Goal: Task Accomplishment & Management: Manage account settings

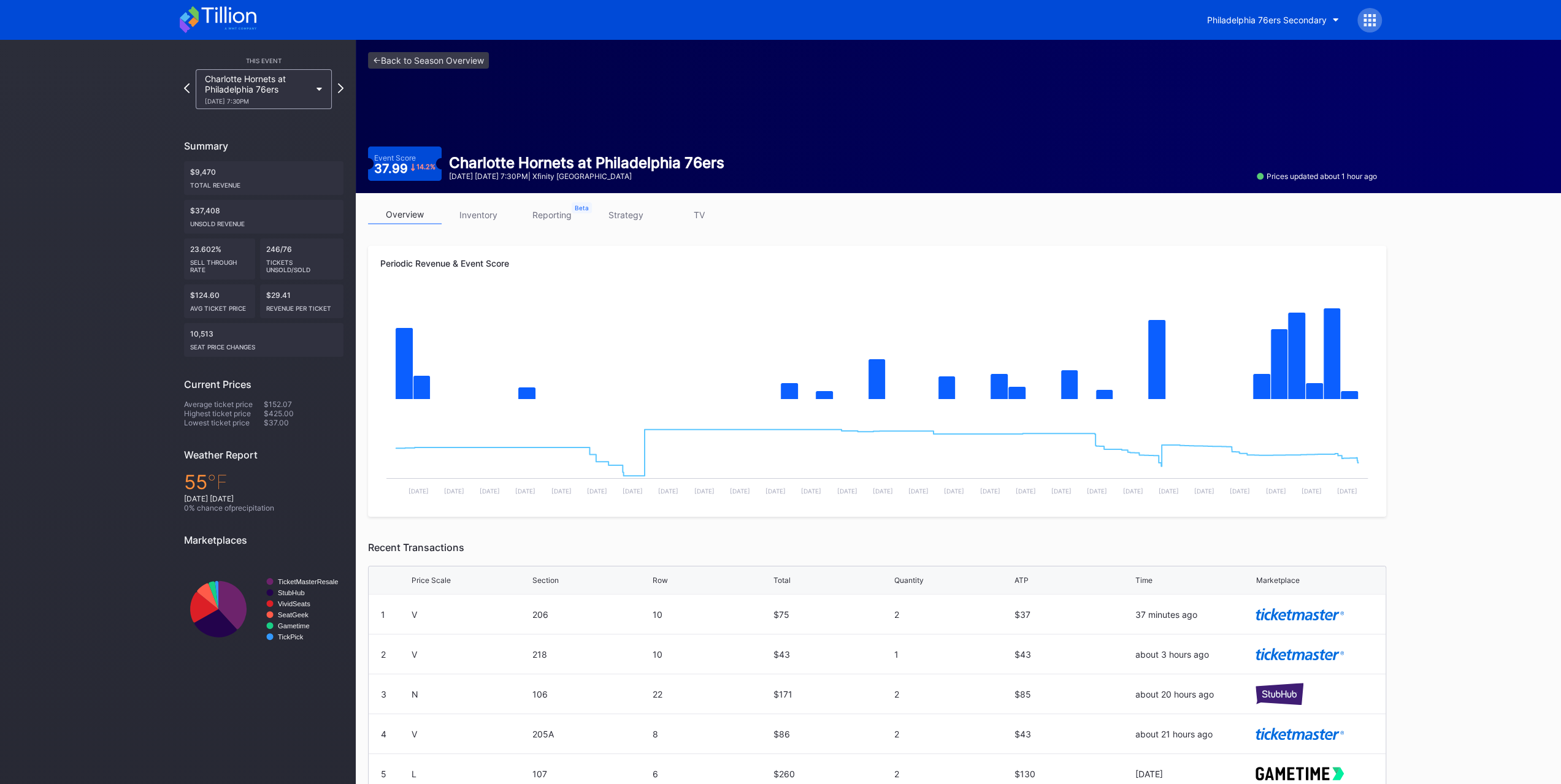
click at [257, 32] on div "Philadelphia 76ers Secondary" at bounding box center [781, 20] width 1227 height 40
click at [251, 16] on icon at bounding box center [218, 19] width 76 height 27
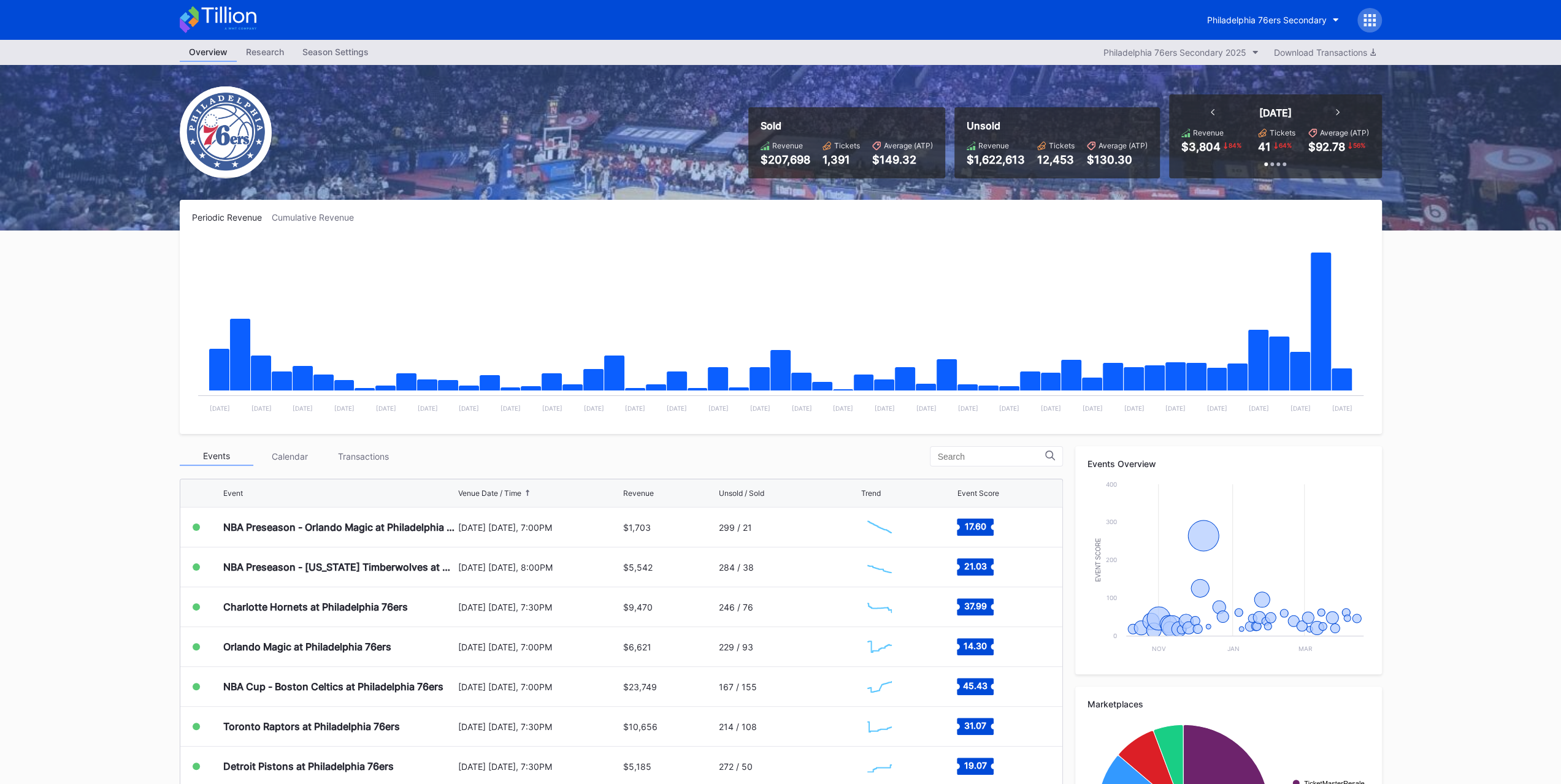
click at [348, 448] on div "Transactions" at bounding box center [364, 456] width 74 height 19
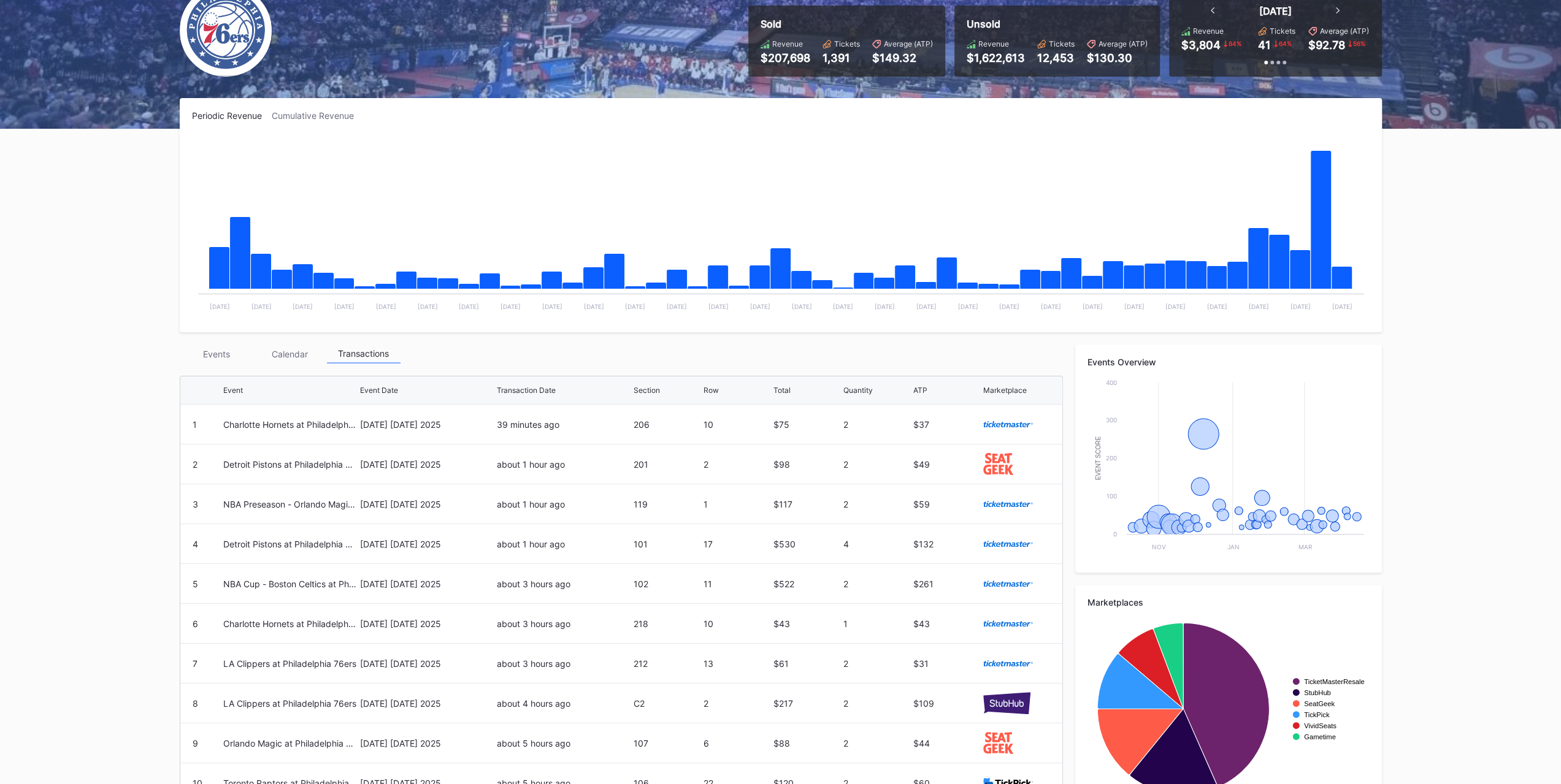
scroll to position [161, 0]
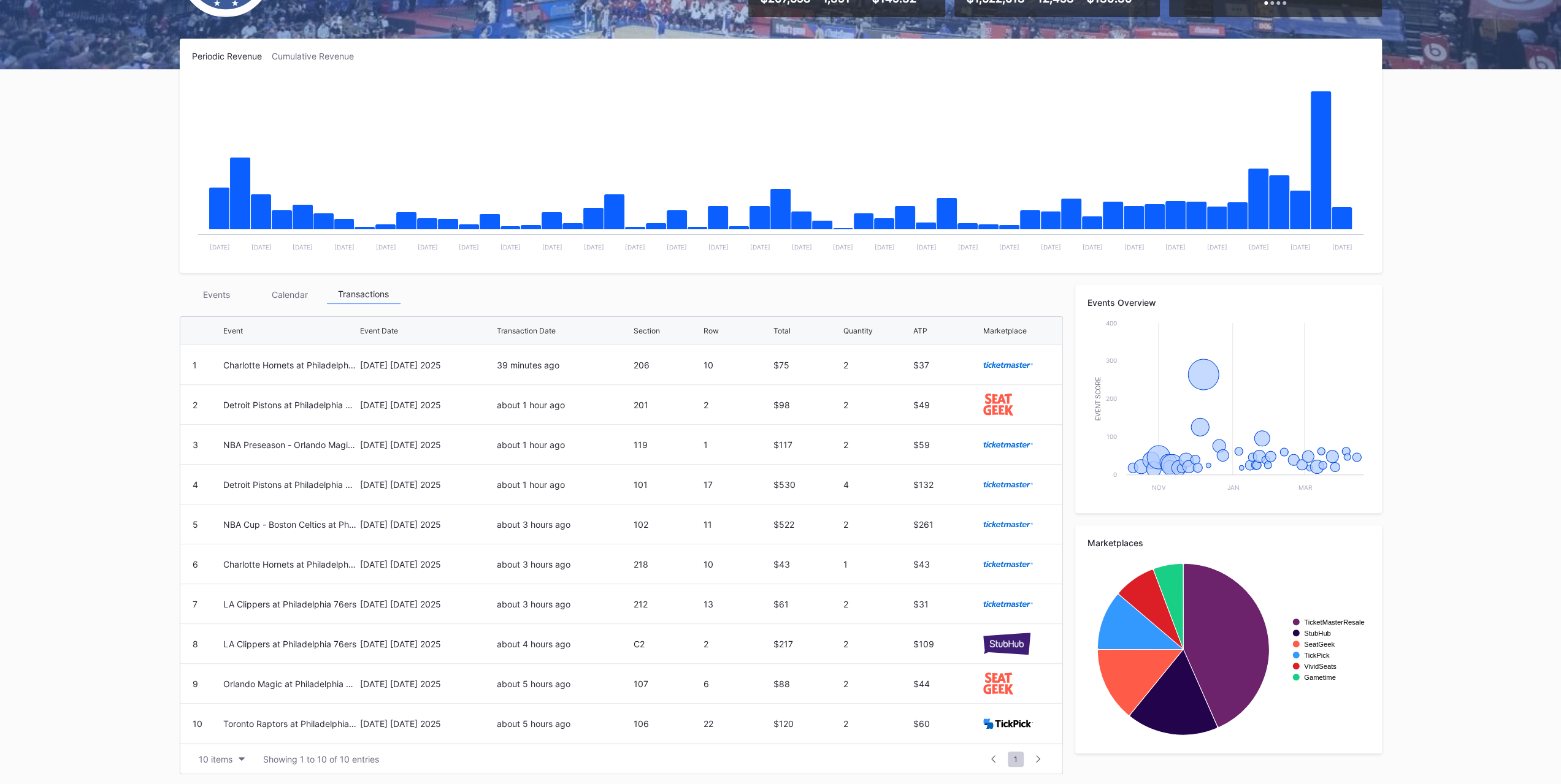
click at [238, 759] on button "10 items" at bounding box center [222, 759] width 58 height 17
click at [237, 726] on div "200 items" at bounding box center [222, 727] width 40 height 10
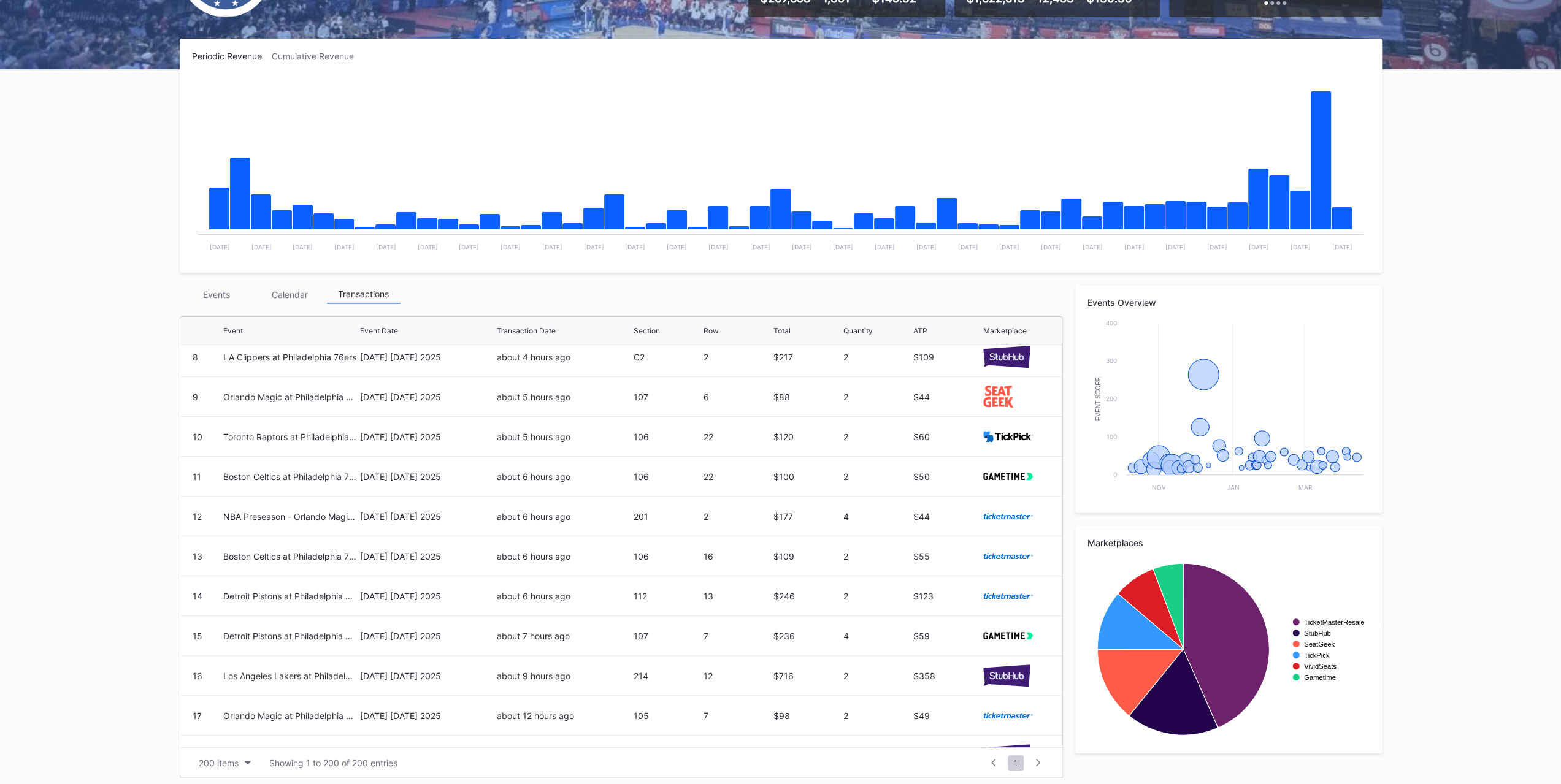
scroll to position [307, 0]
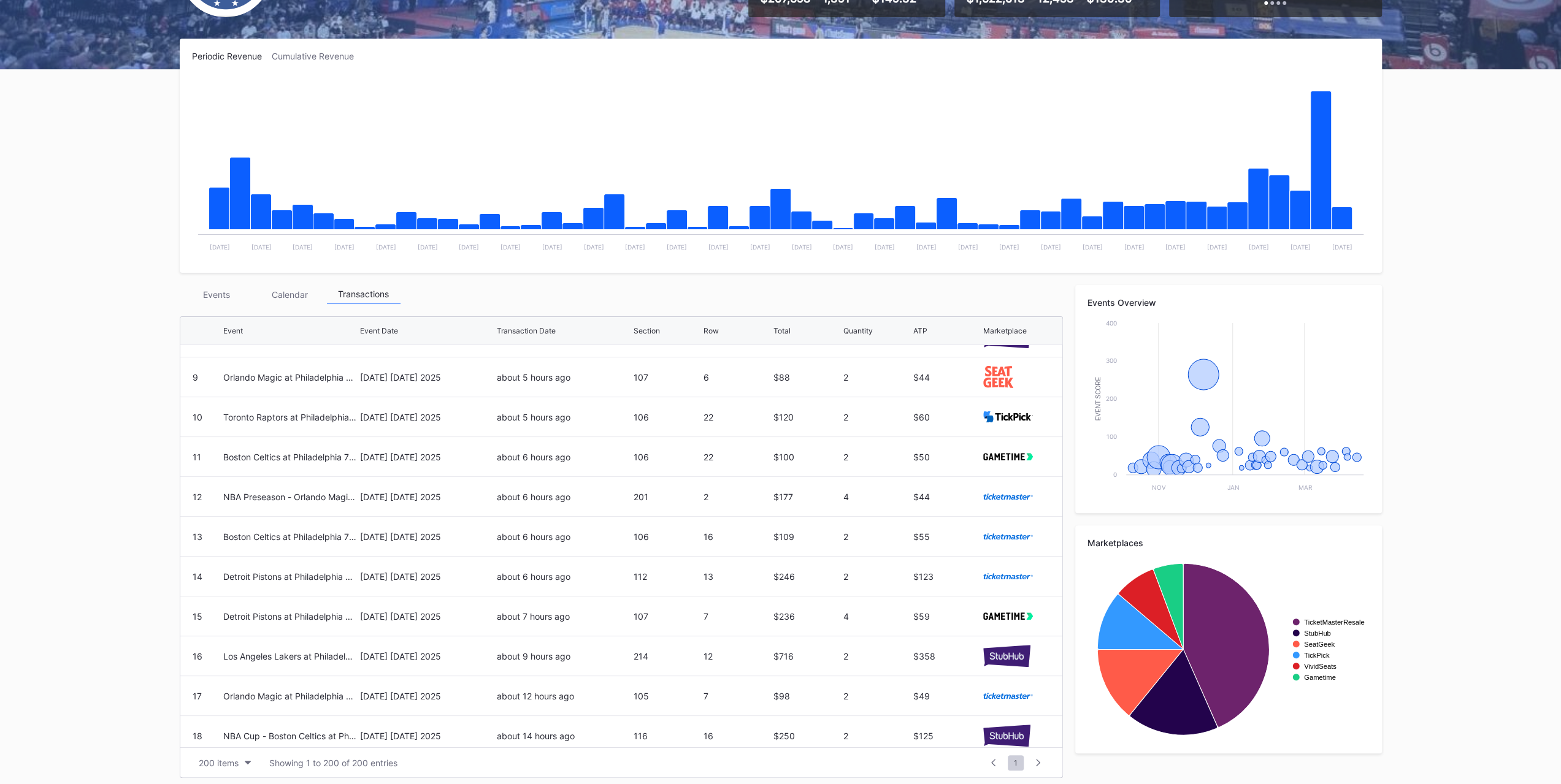
click at [289, 644] on div "Los Angeles Lakers at Philadelphia 76ers" at bounding box center [290, 656] width 133 height 39
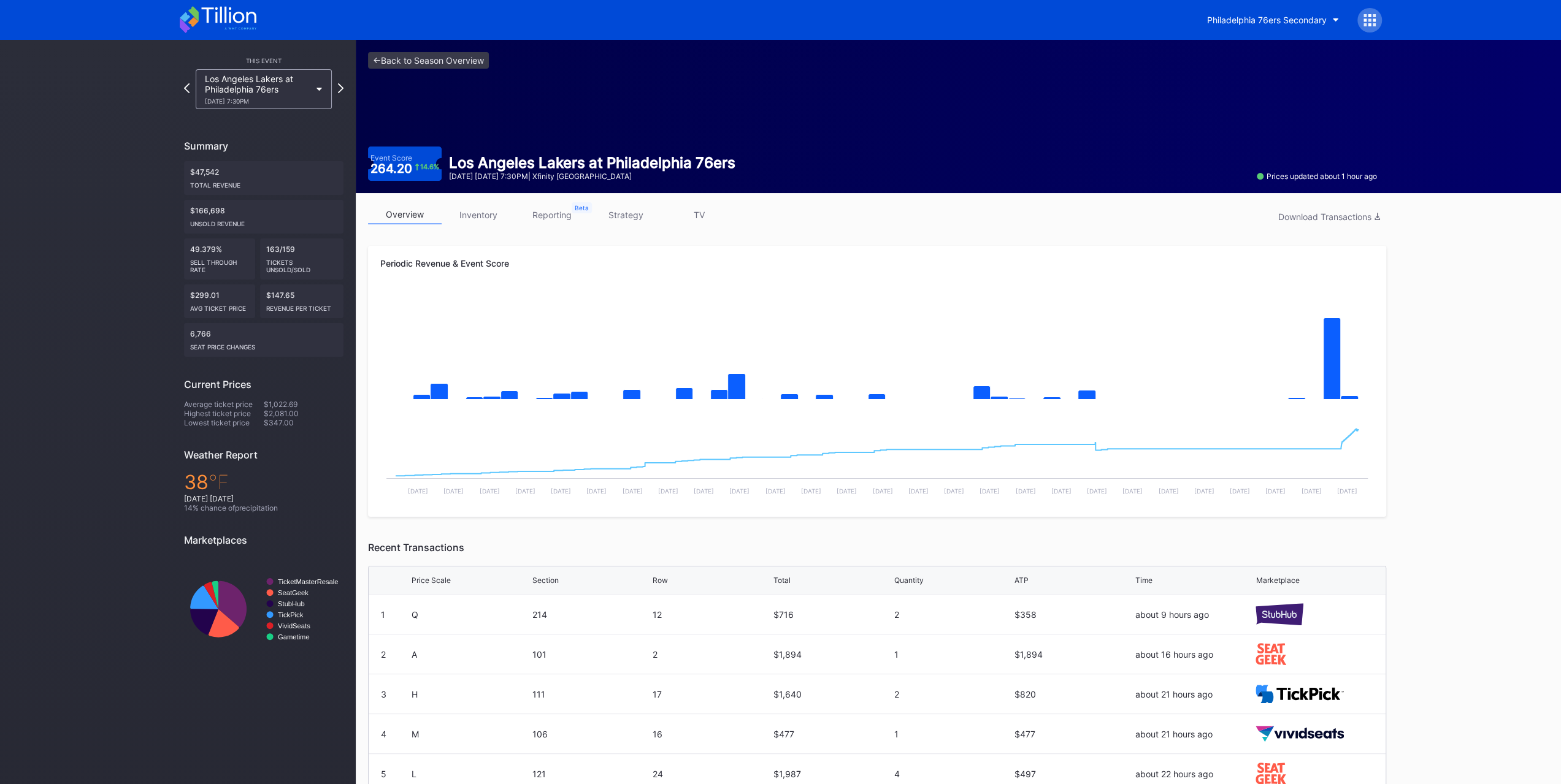
click at [654, 218] on link "strategy" at bounding box center [626, 214] width 74 height 19
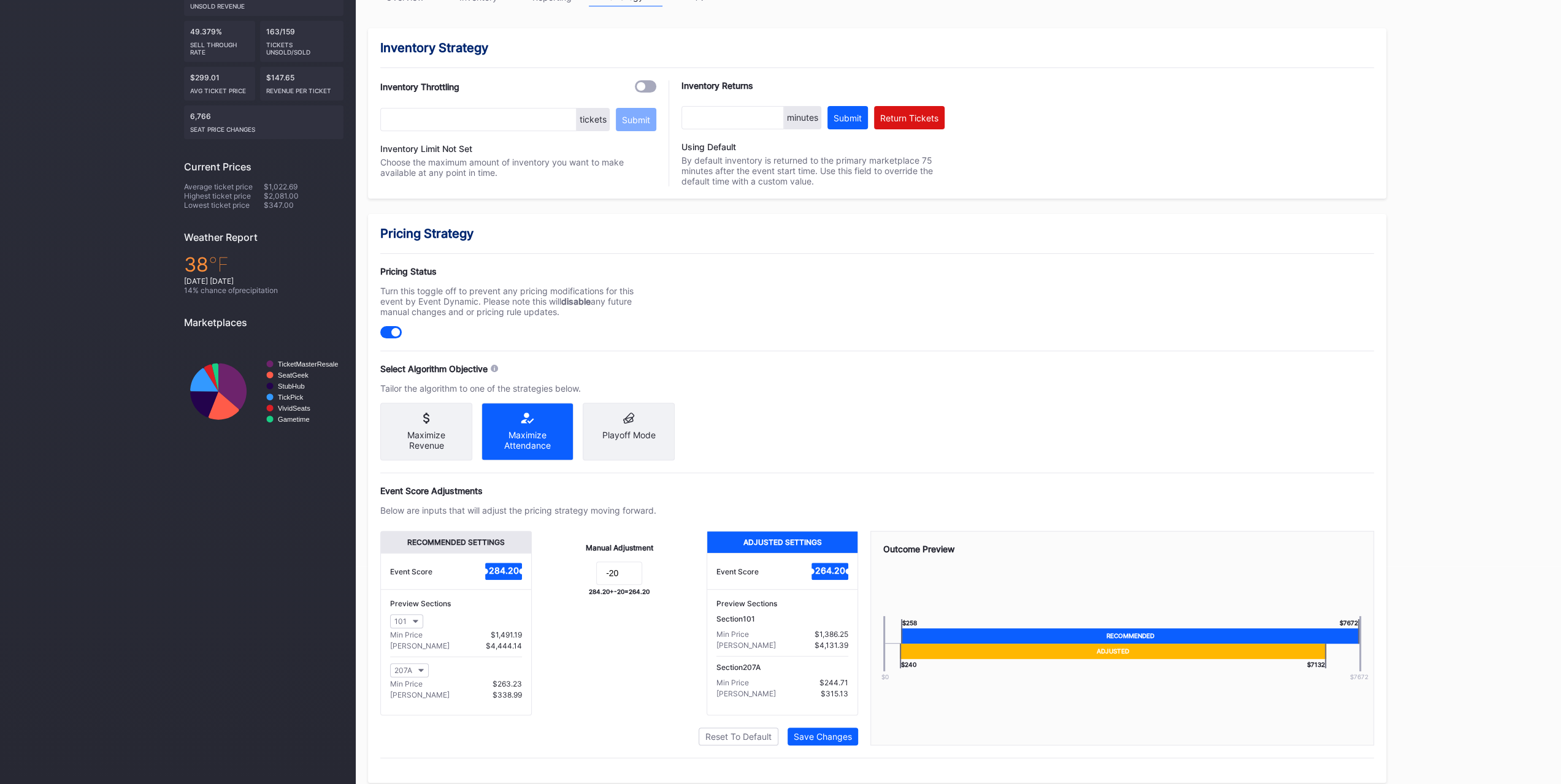
scroll to position [227, 0]
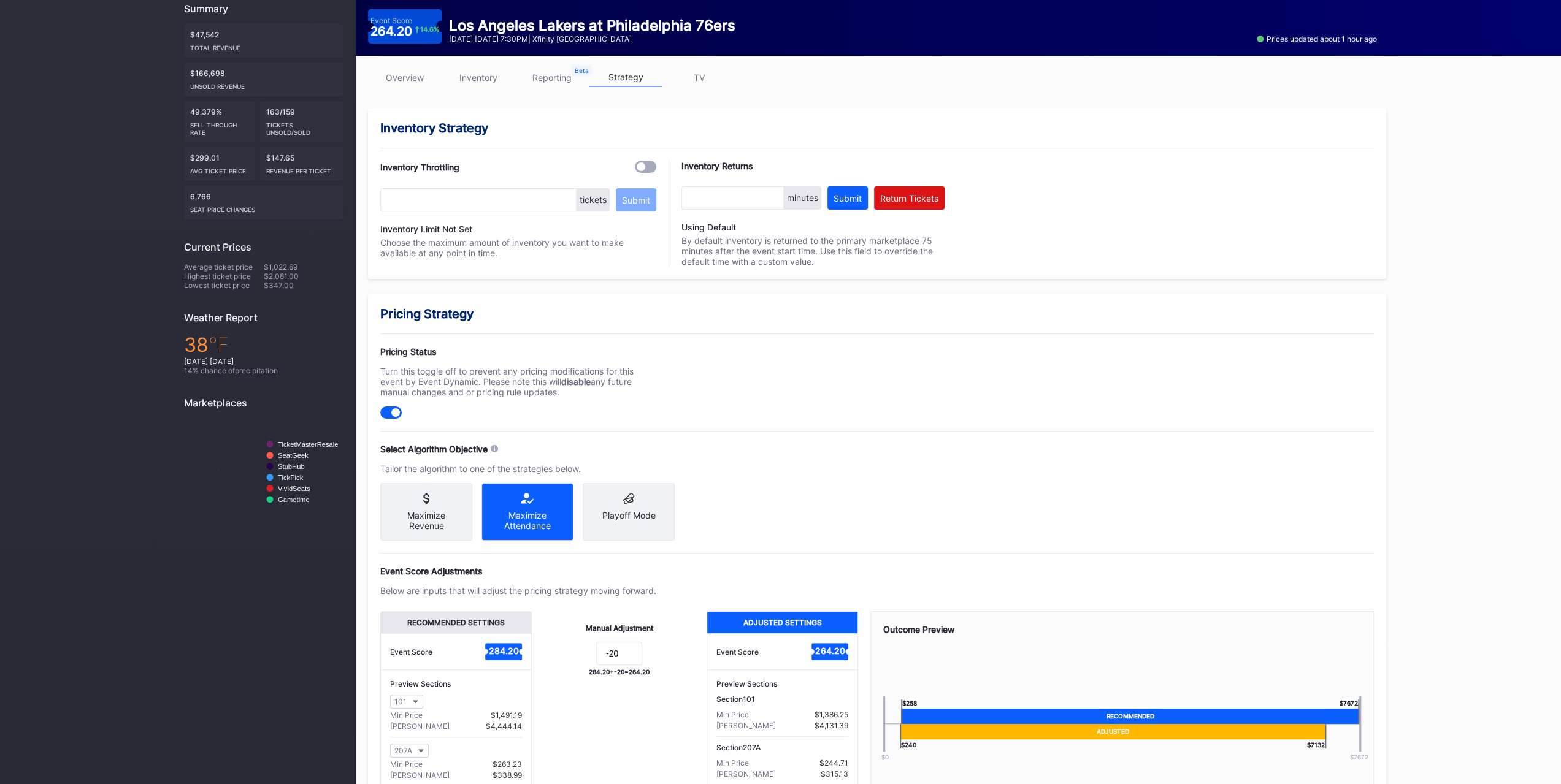
scroll to position [227, 0]
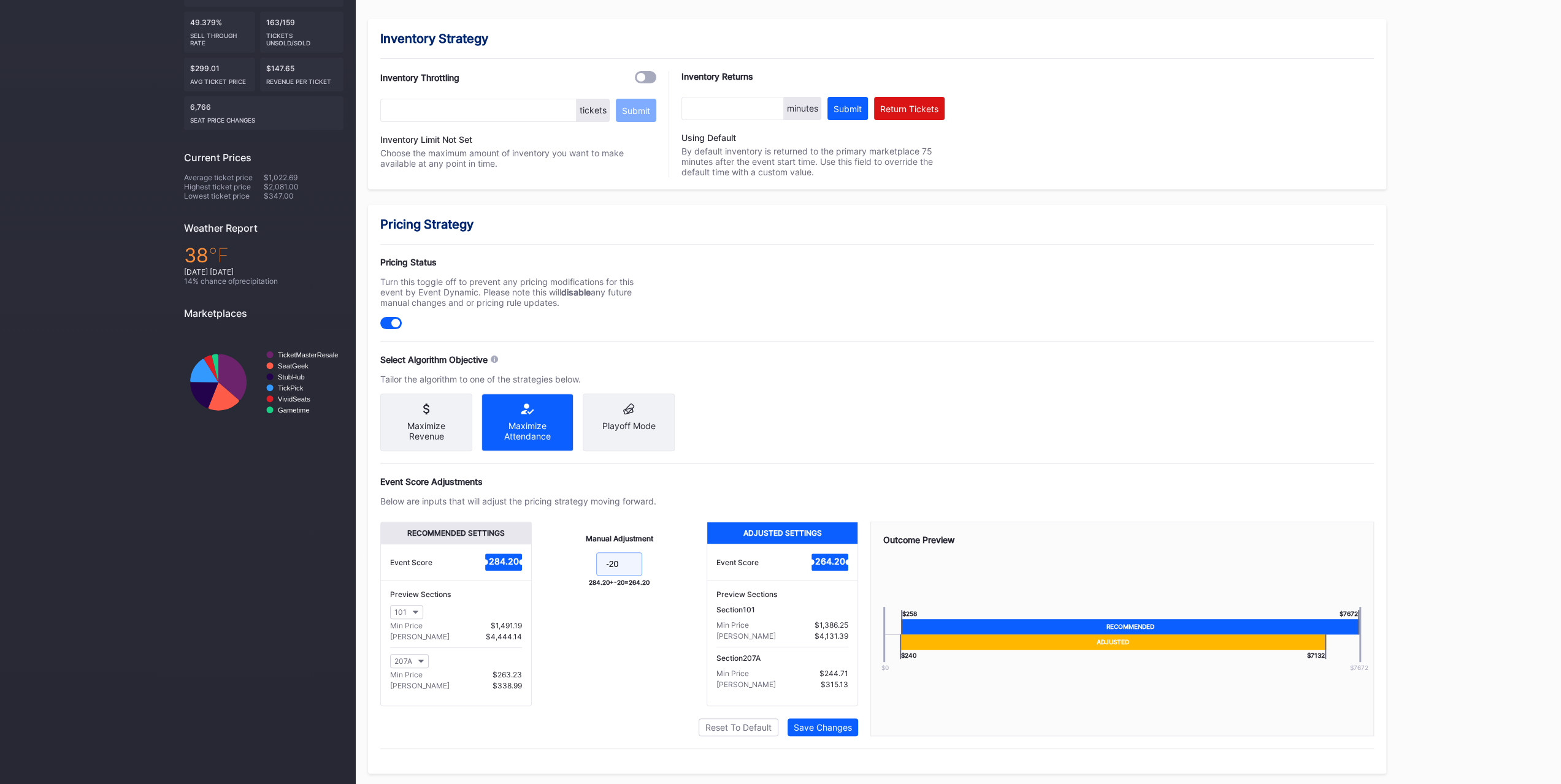
drag, startPoint x: 637, startPoint y: 571, endPoint x: 610, endPoint y: 566, distance: 27.5
click at [610, 566] on input "-20" at bounding box center [619, 564] width 46 height 23
type input "-24"
click at [855, 717] on div "Recommended Settings Event Score 284.20 Preview Sections 101 Min Price $1,491.1…" at bounding box center [619, 629] width 478 height 214
click at [855, 721] on button "Save Changes" at bounding box center [823, 727] width 71 height 17
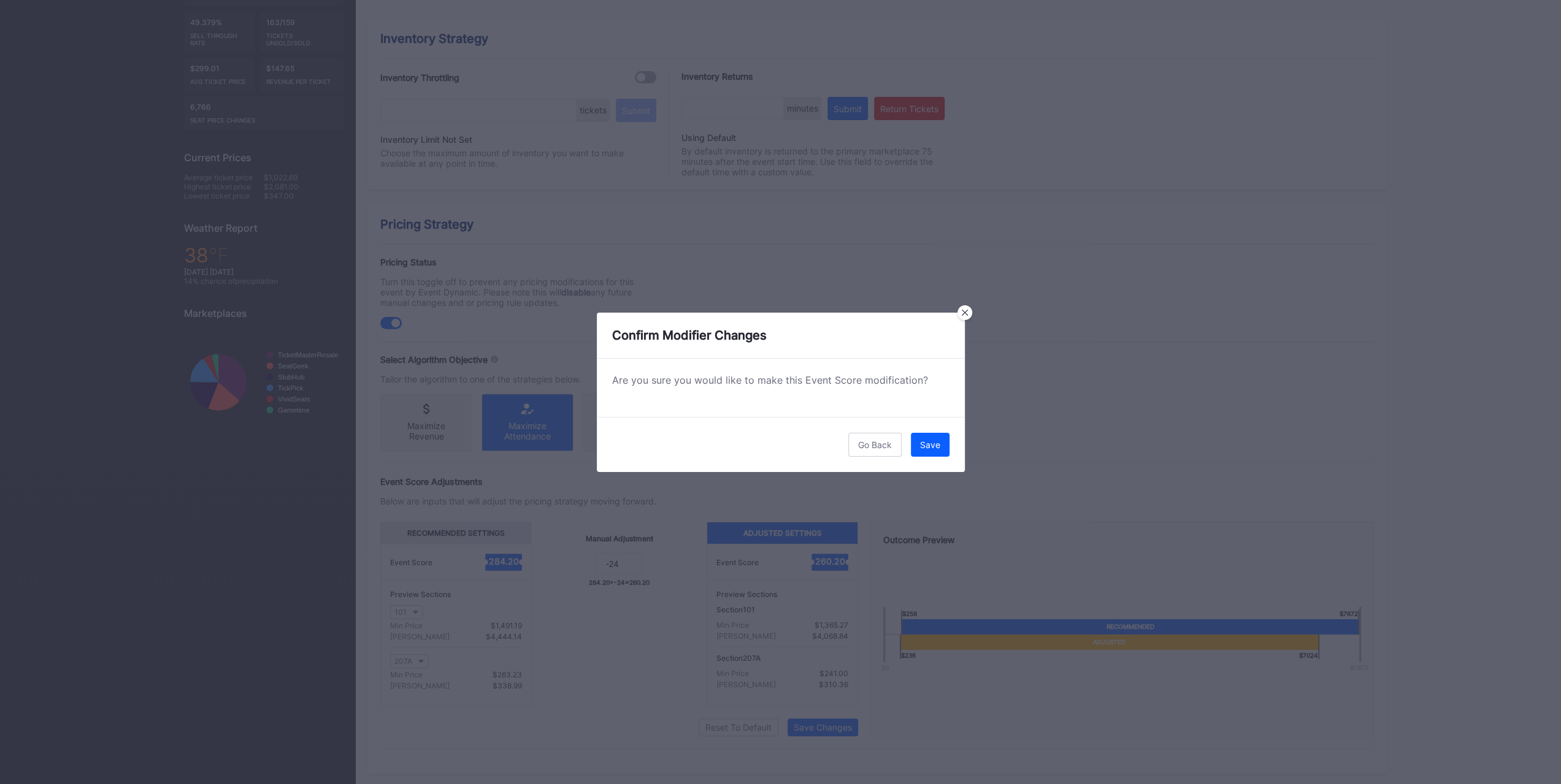
click at [938, 434] on button "Save" at bounding box center [930, 445] width 39 height 24
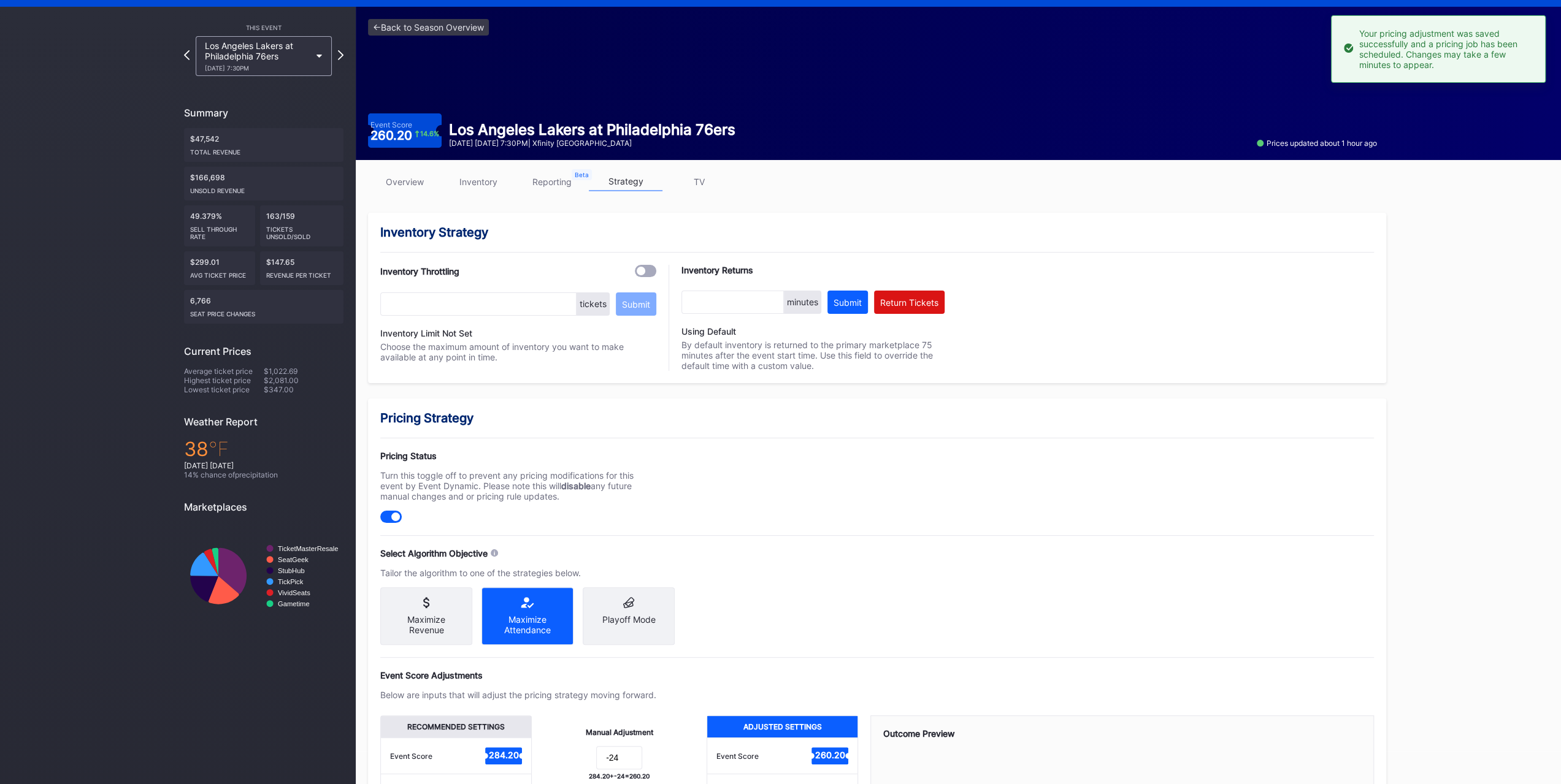
scroll to position [0, 0]
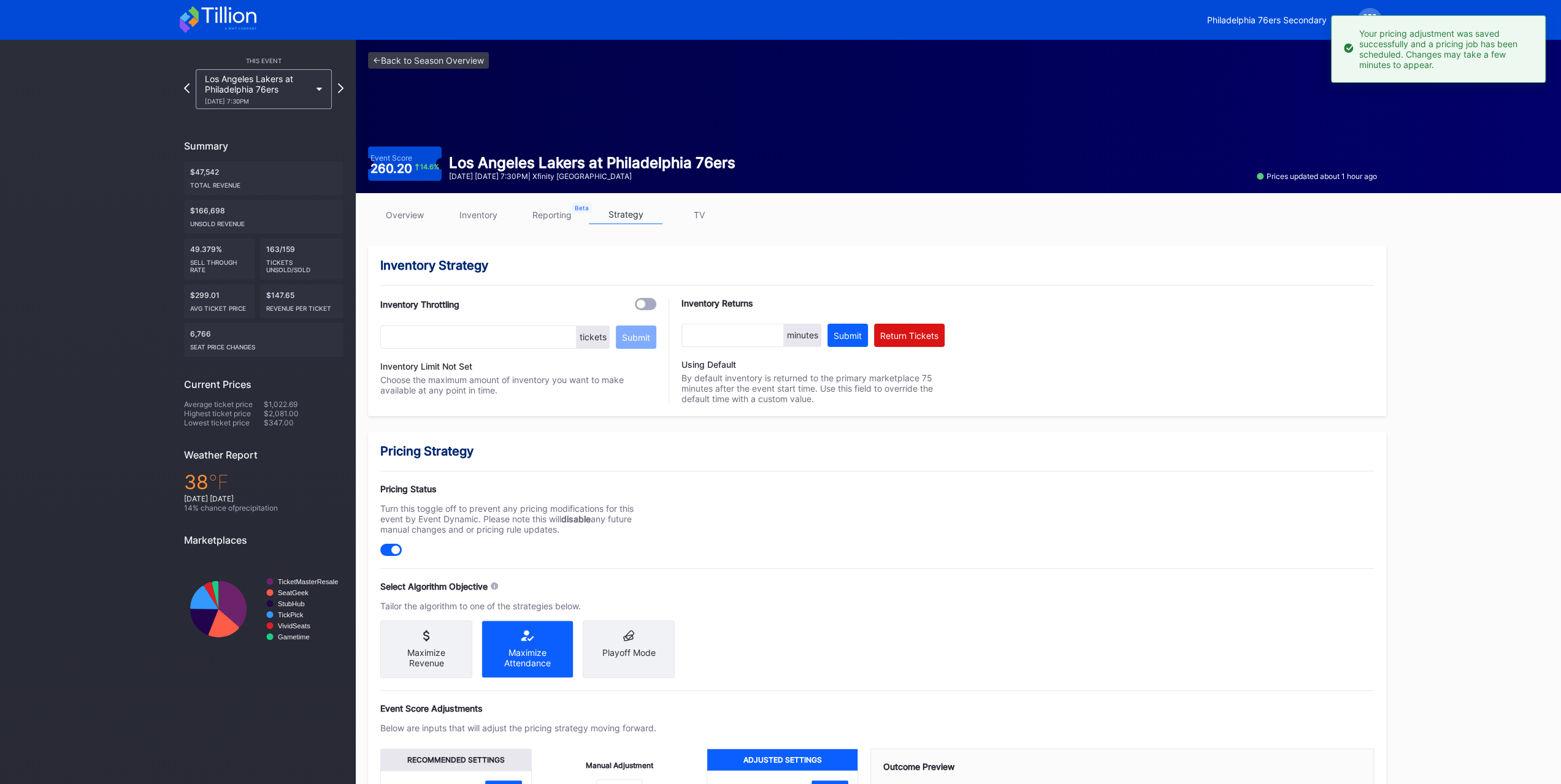
click at [271, 110] on div "This Event Los Angeles Lakers at [GEOGRAPHIC_DATA] 76ers [DATE] 7:30PM Summary …" at bounding box center [264, 357] width 184 height 635
click at [284, 90] on div "Los Angeles Lakers at Philadelphia 76ers [DATE] 7:30PM" at bounding box center [257, 89] width 106 height 31
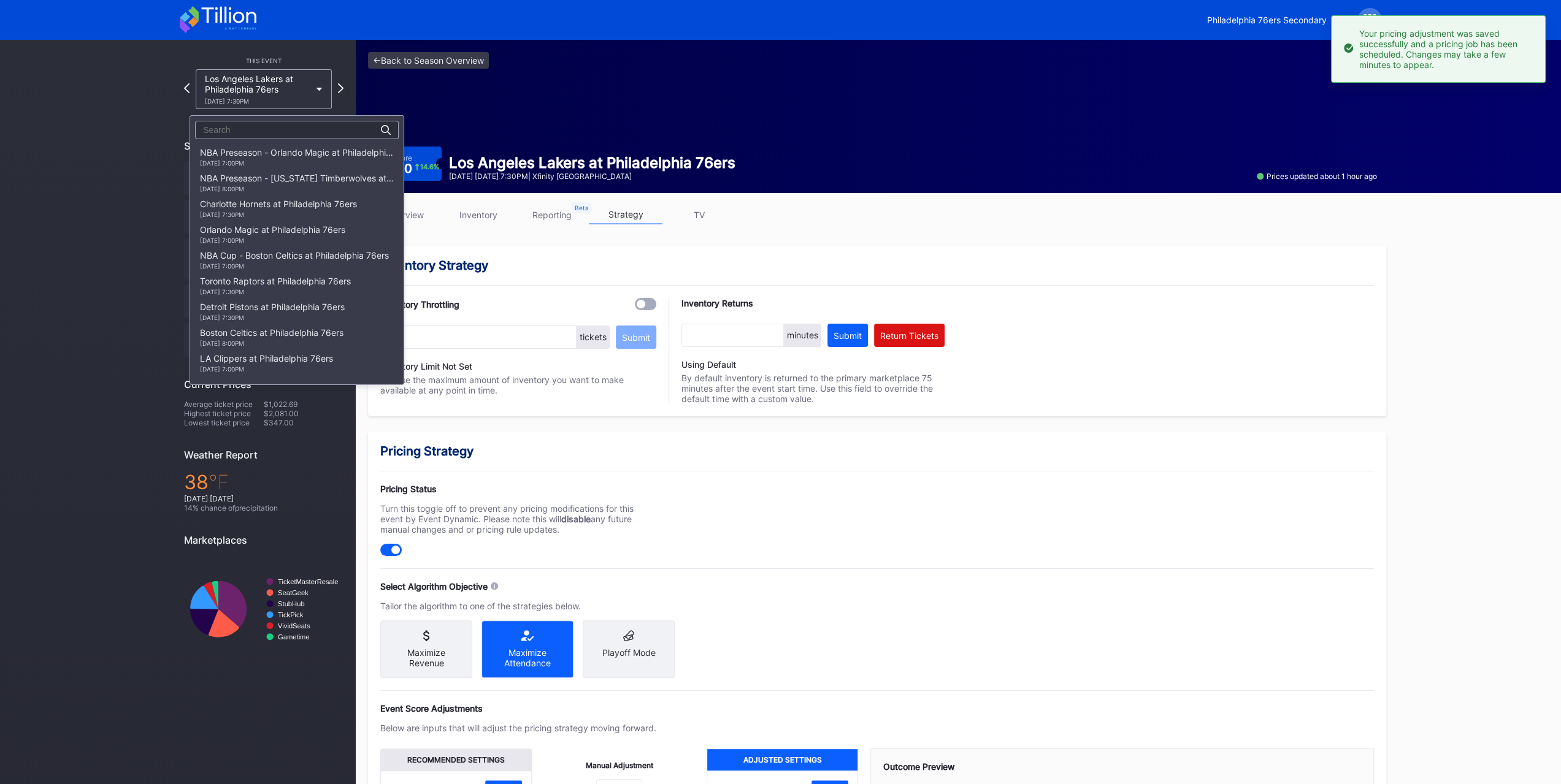
scroll to position [389, 0]
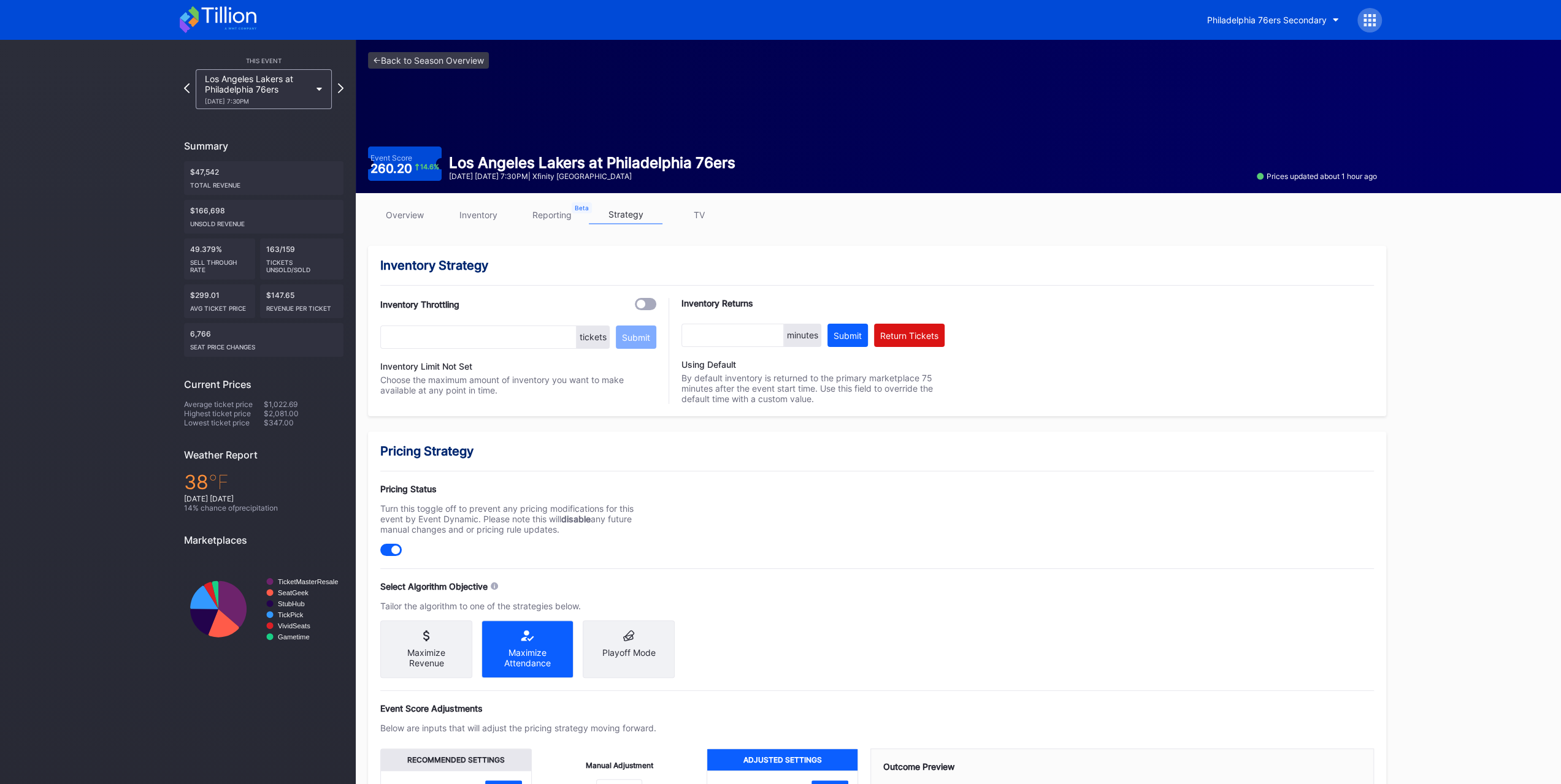
click at [203, 20] on icon at bounding box center [218, 19] width 76 height 27
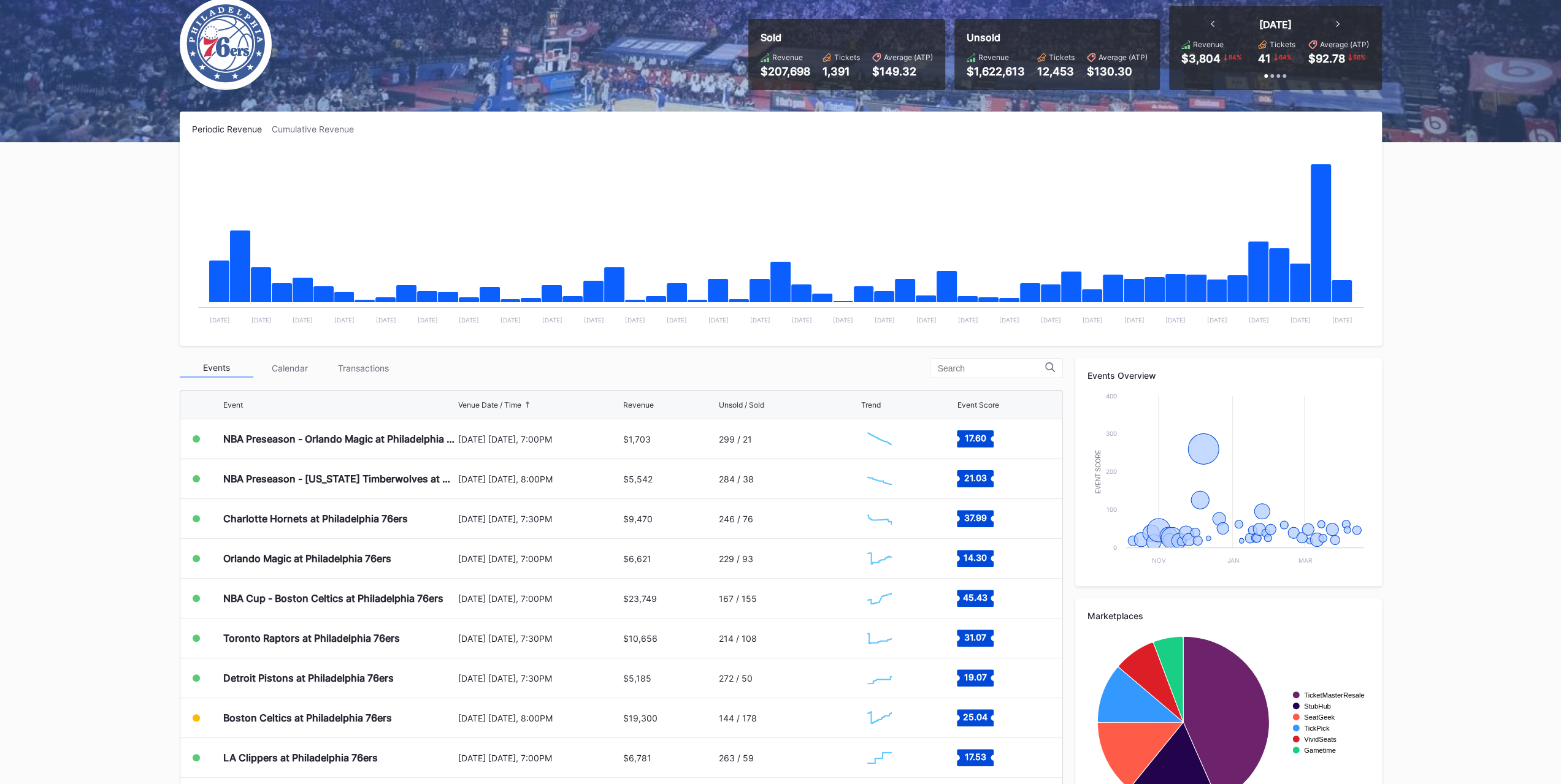
scroll to position [142, 0]
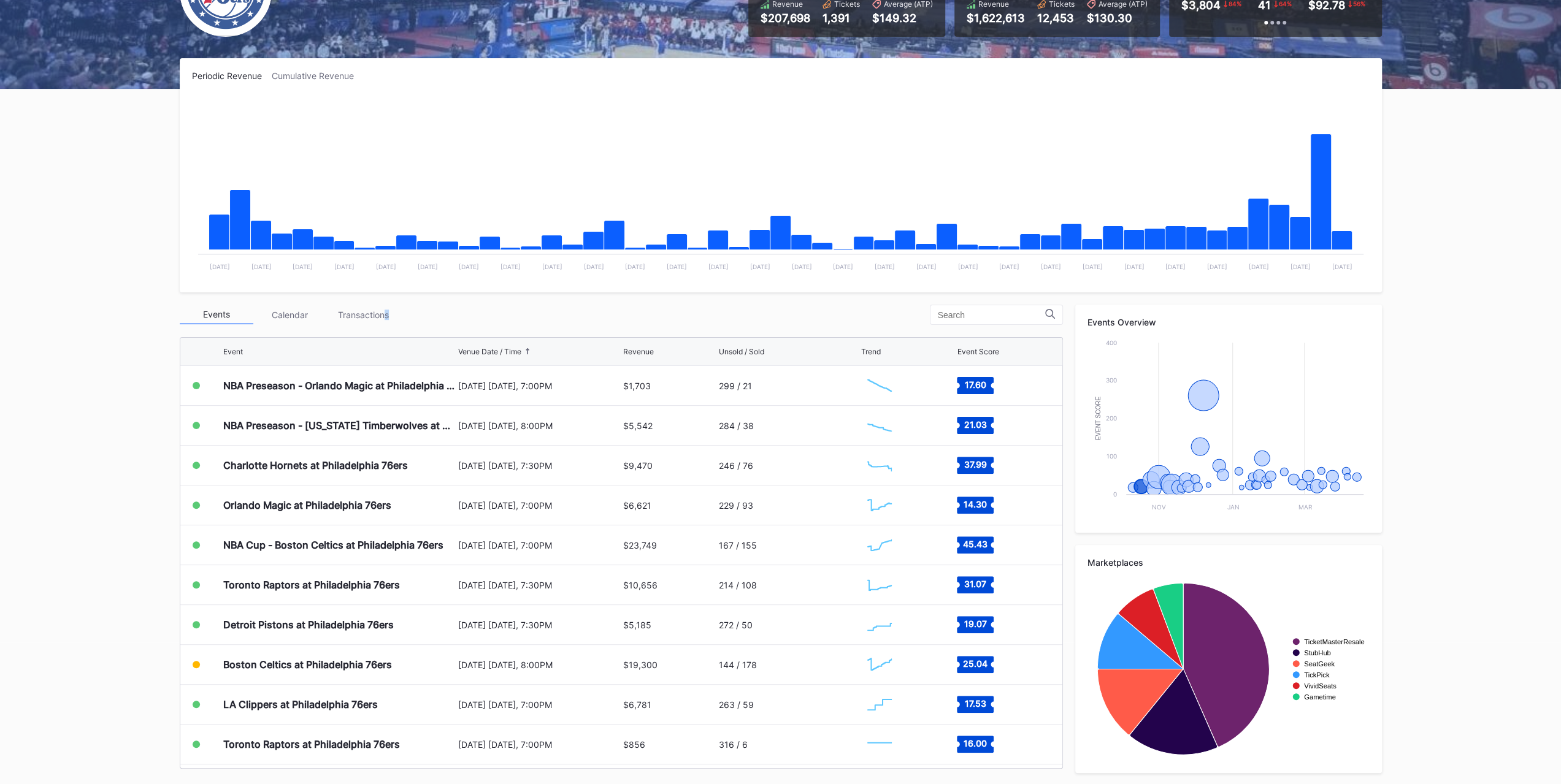
click at [388, 308] on div "Transactions" at bounding box center [364, 315] width 74 height 19
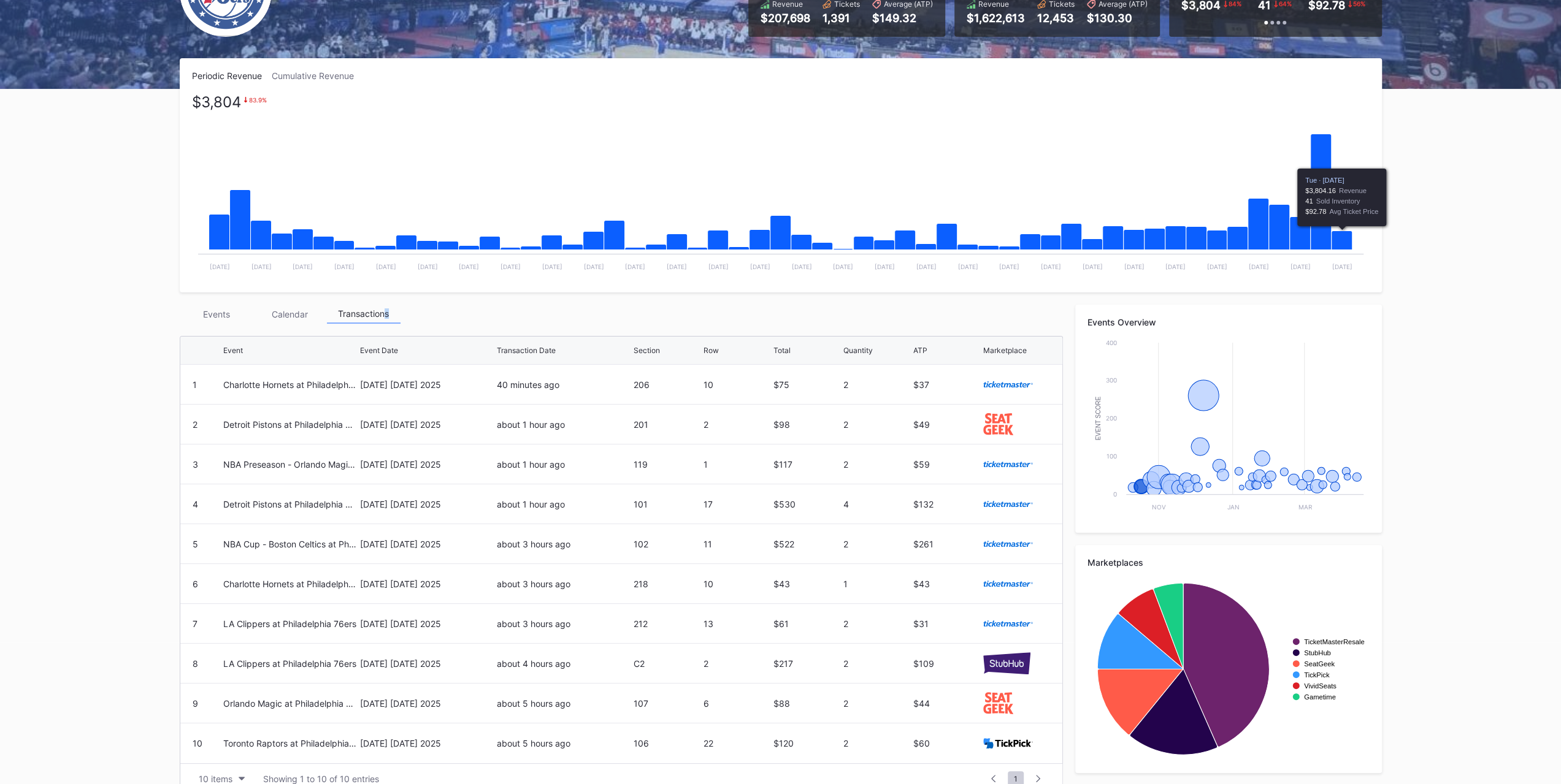
click at [1339, 238] on icon "Chart title" at bounding box center [1341, 240] width 21 height 19
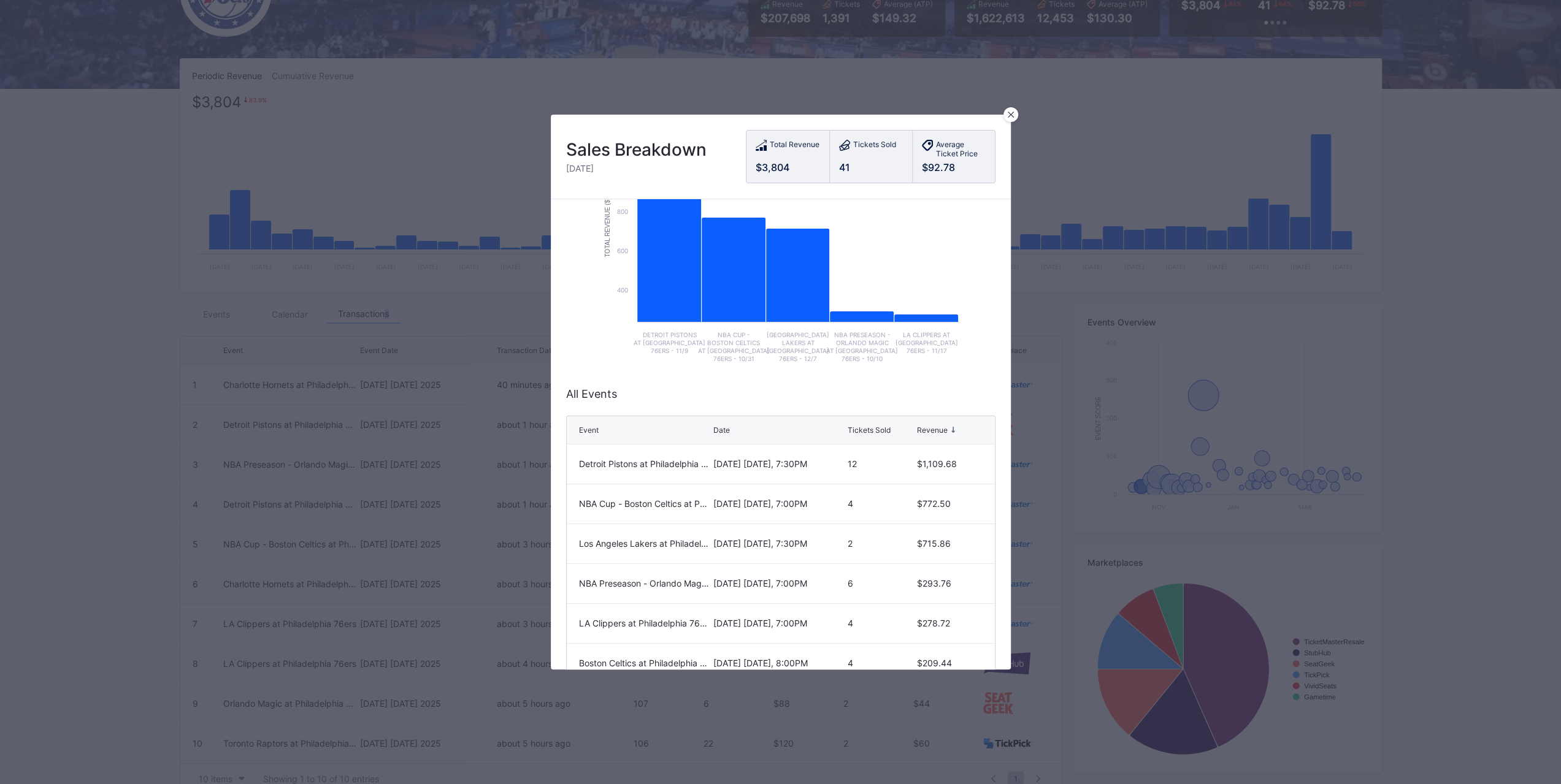
scroll to position [158, 0]
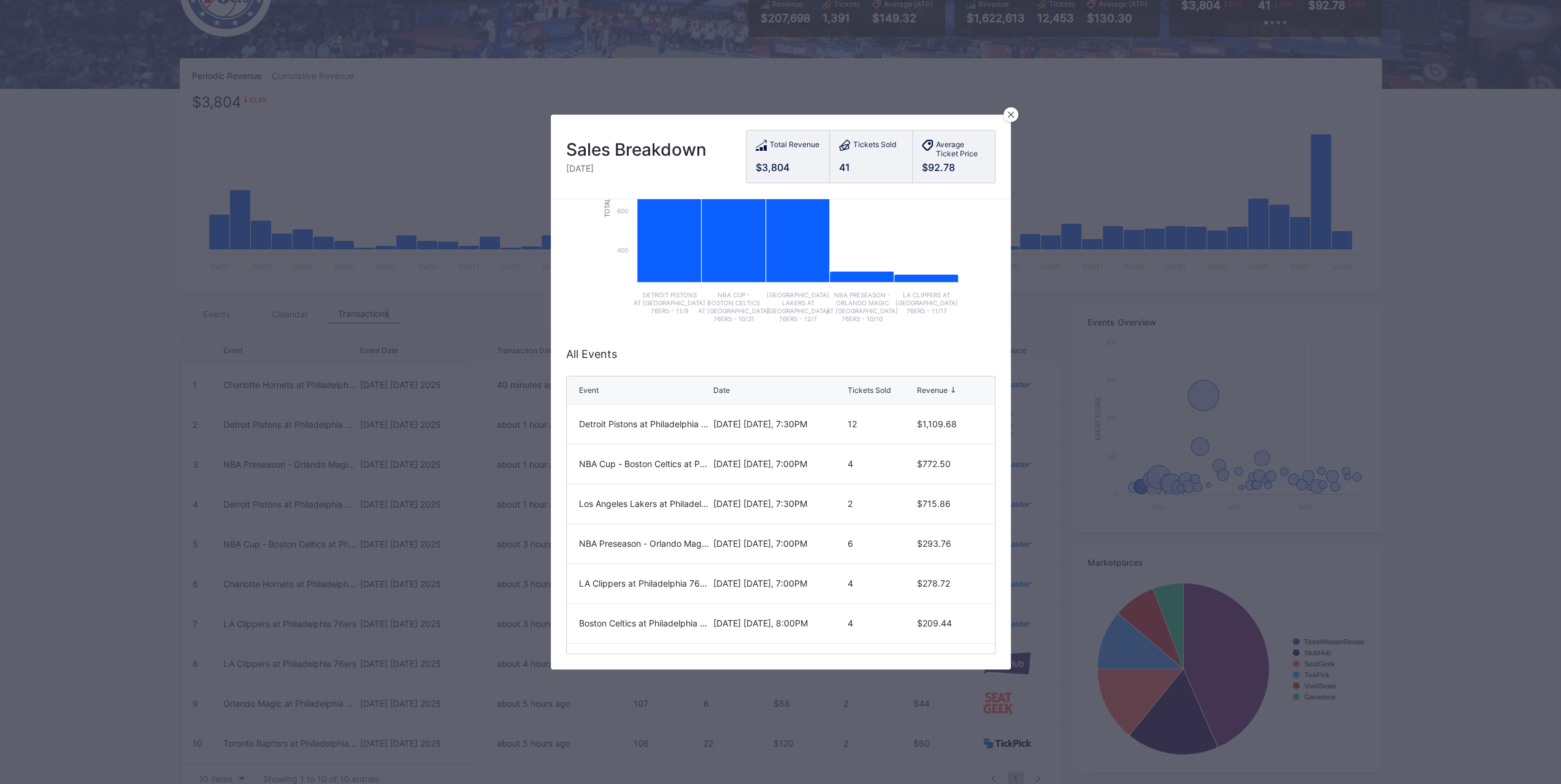
click at [859, 376] on div "Event Date Tickets Sold Revenue" at bounding box center [780, 390] width 428 height 28
click at [859, 386] on div "Tickets Sold" at bounding box center [869, 390] width 43 height 9
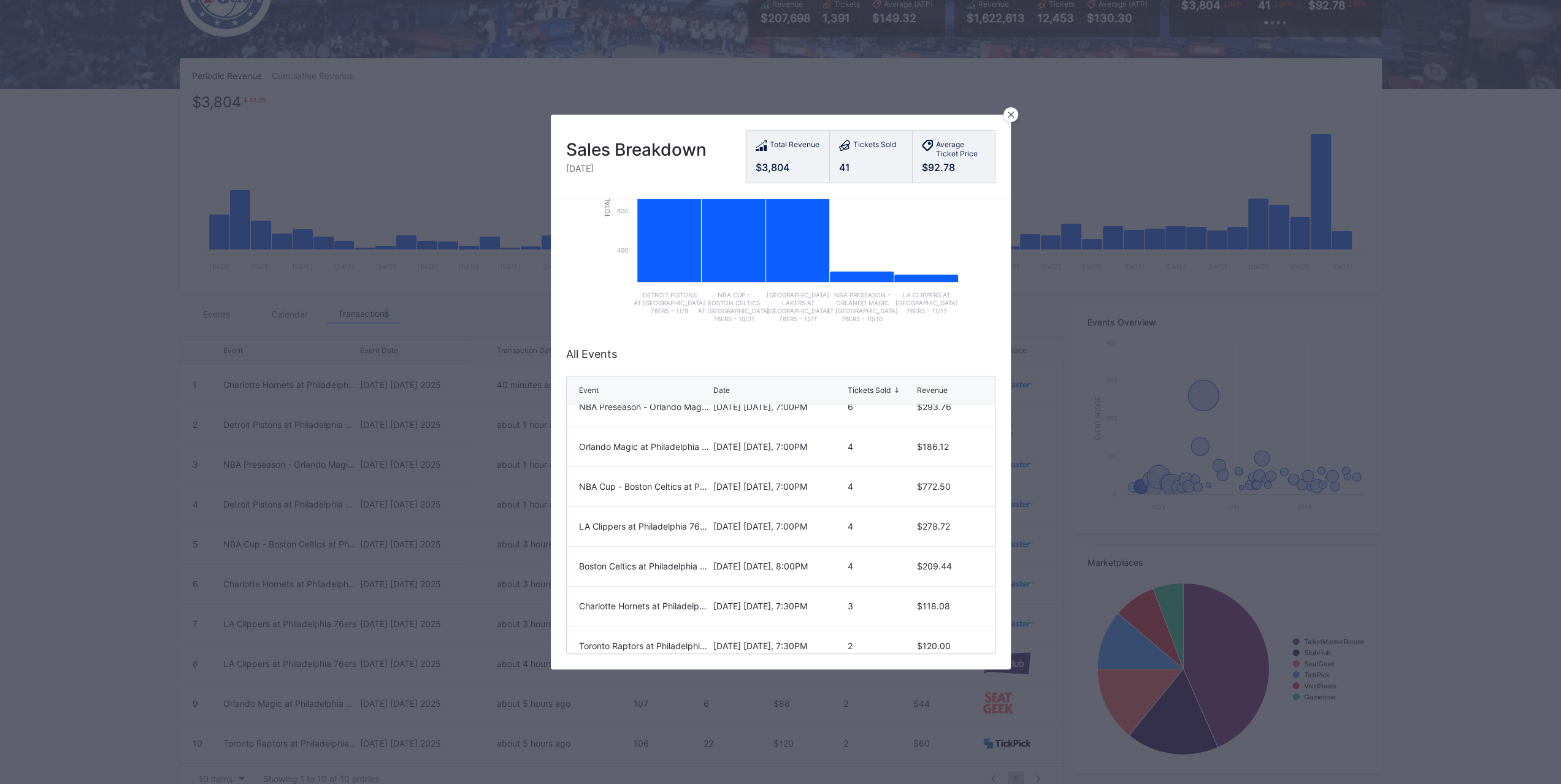
scroll to position [109, 0]
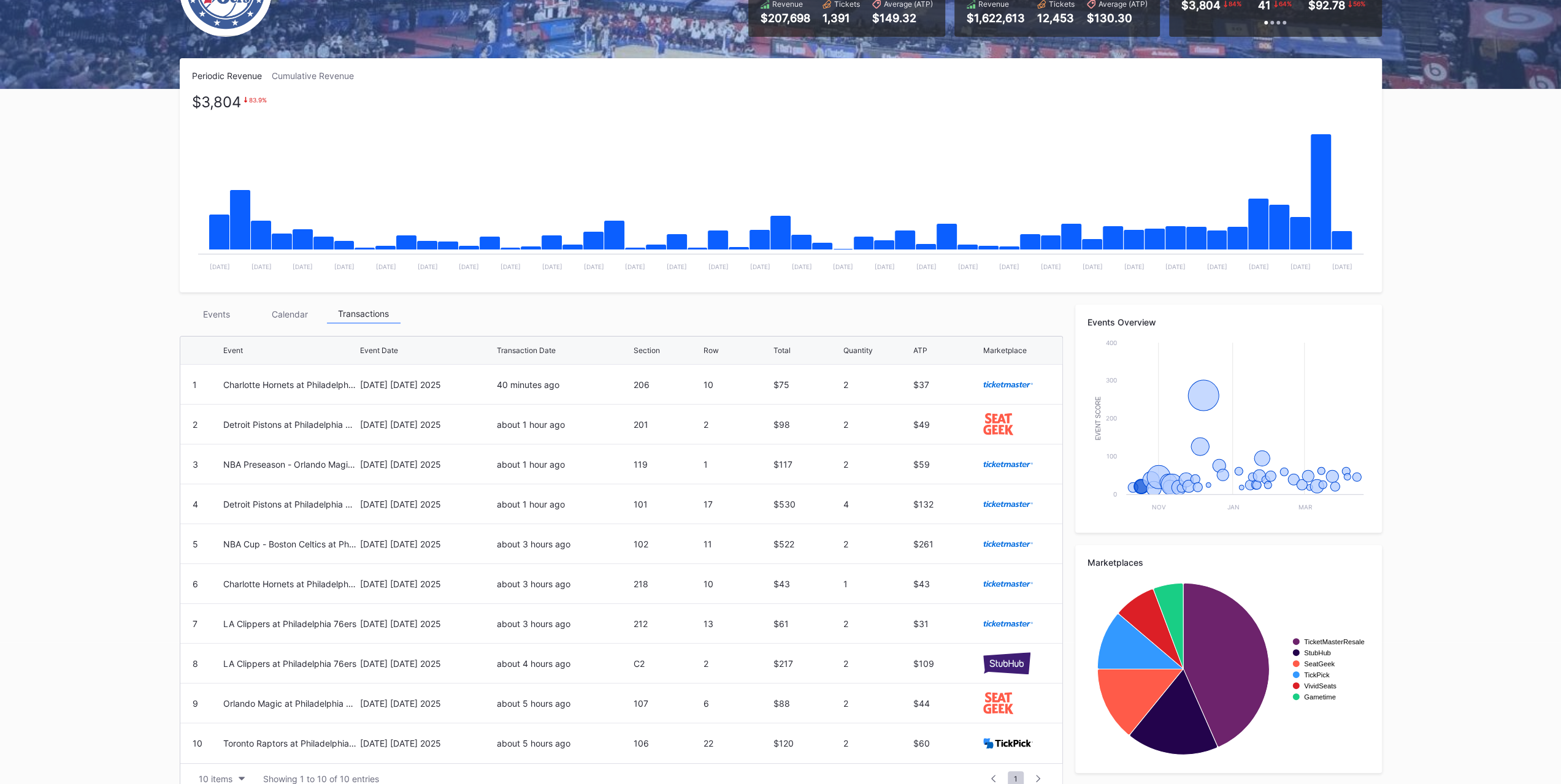
click at [246, 390] on div "Charlotte Hornets at Philadelphia 76ers" at bounding box center [290, 385] width 133 height 39
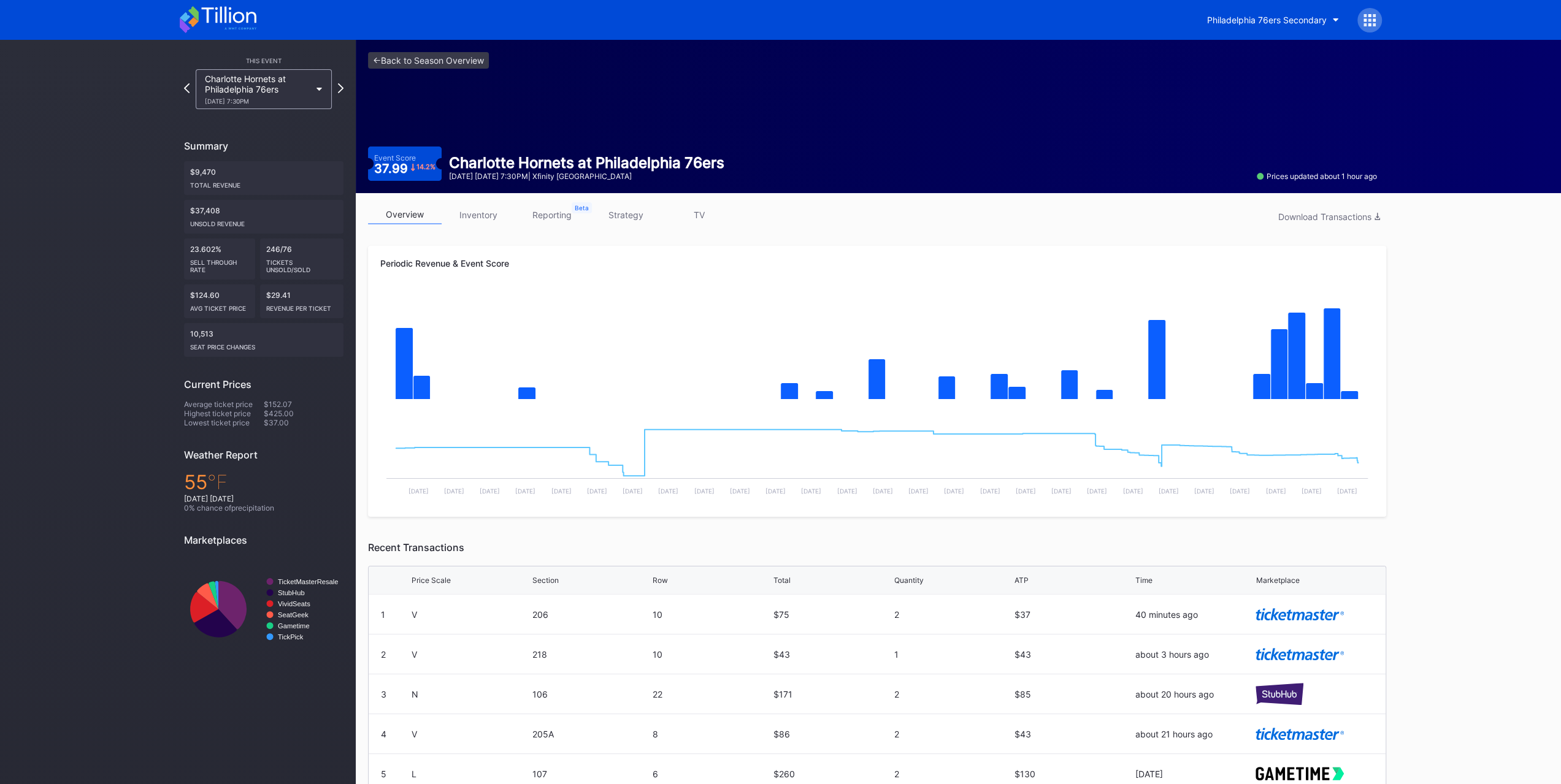
click at [225, 26] on icon at bounding box center [218, 19] width 76 height 27
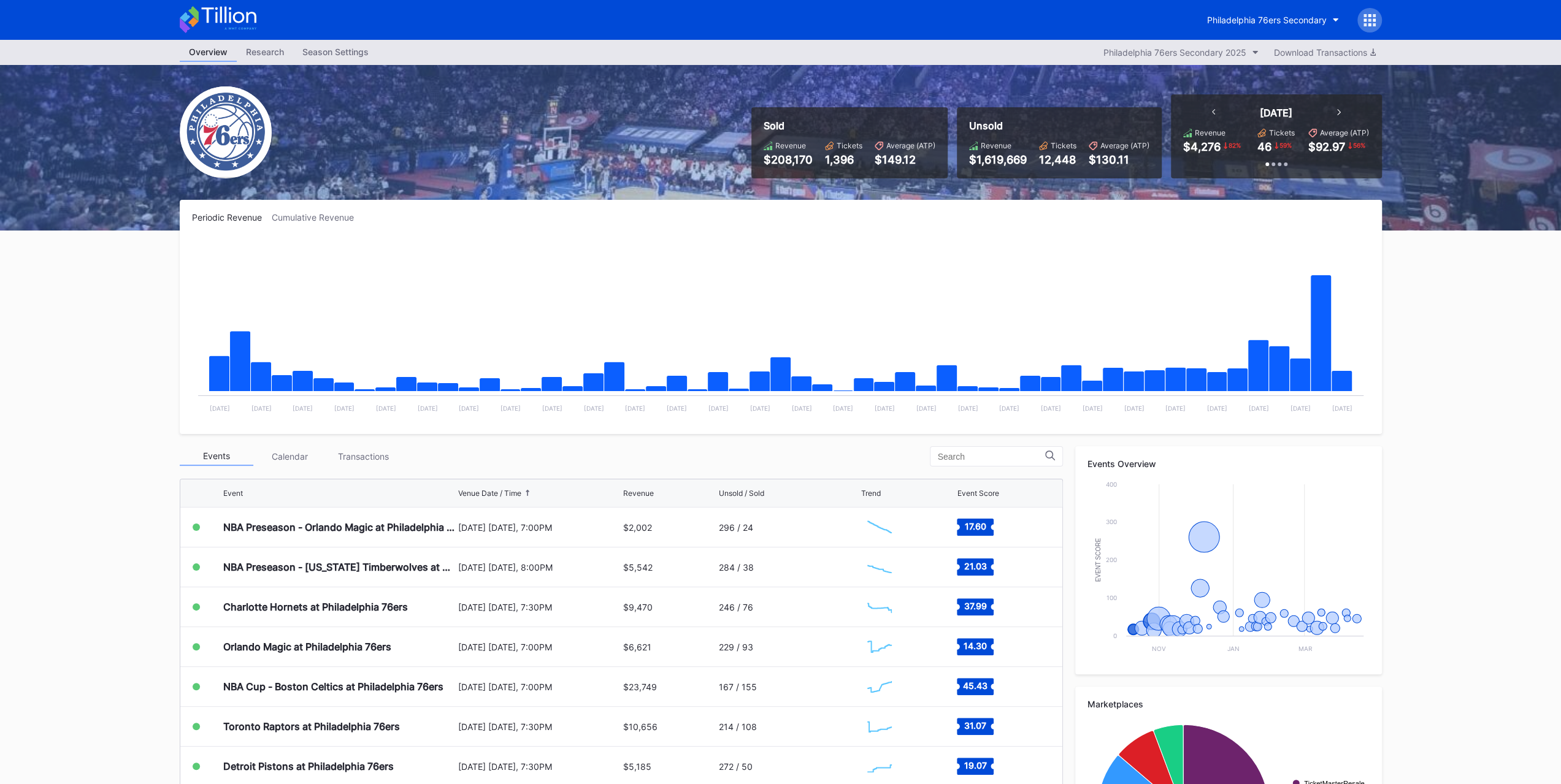
click at [384, 460] on div "Transactions" at bounding box center [364, 456] width 74 height 19
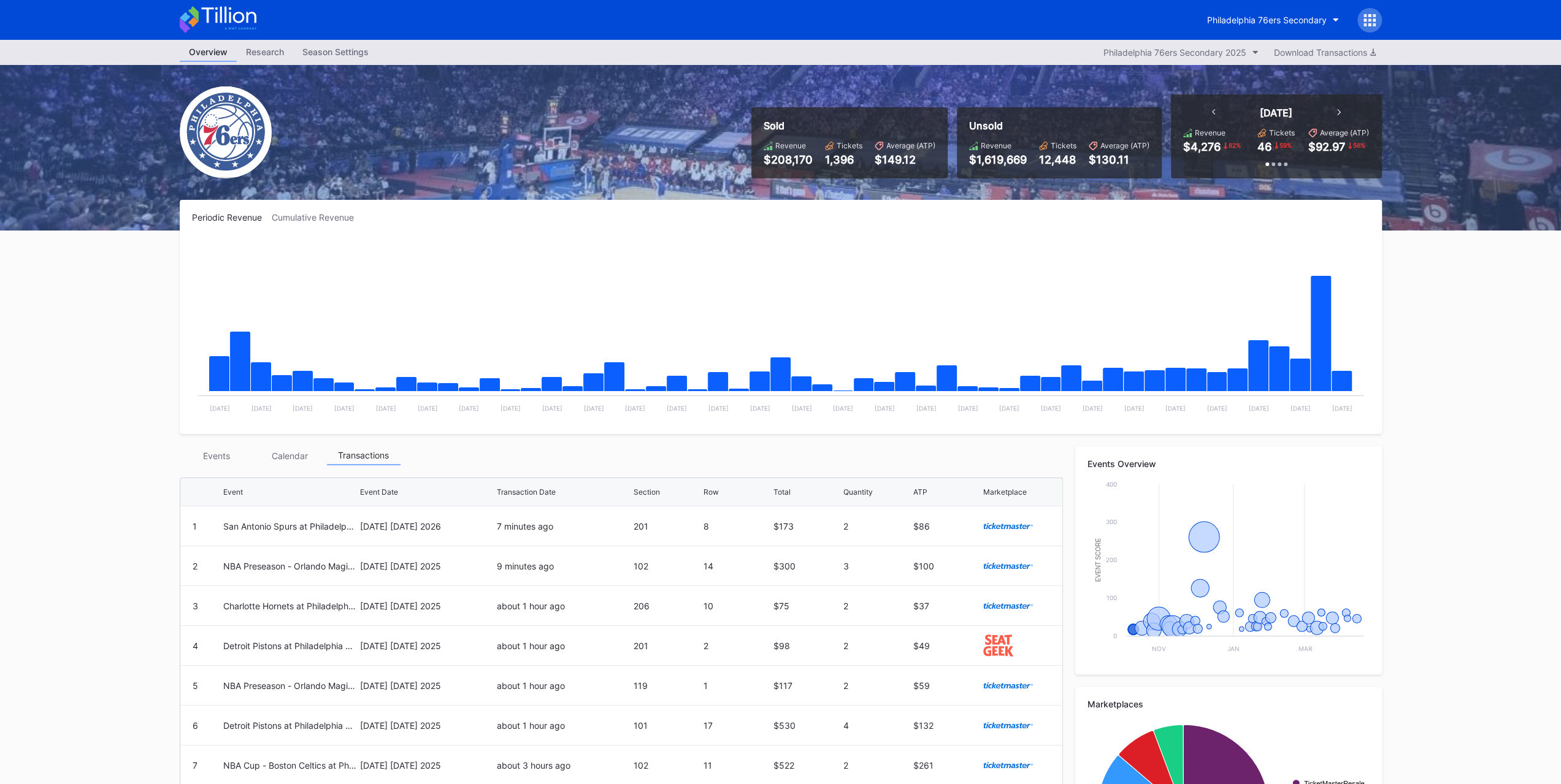
click at [216, 458] on div "Events" at bounding box center [216, 455] width 74 height 19
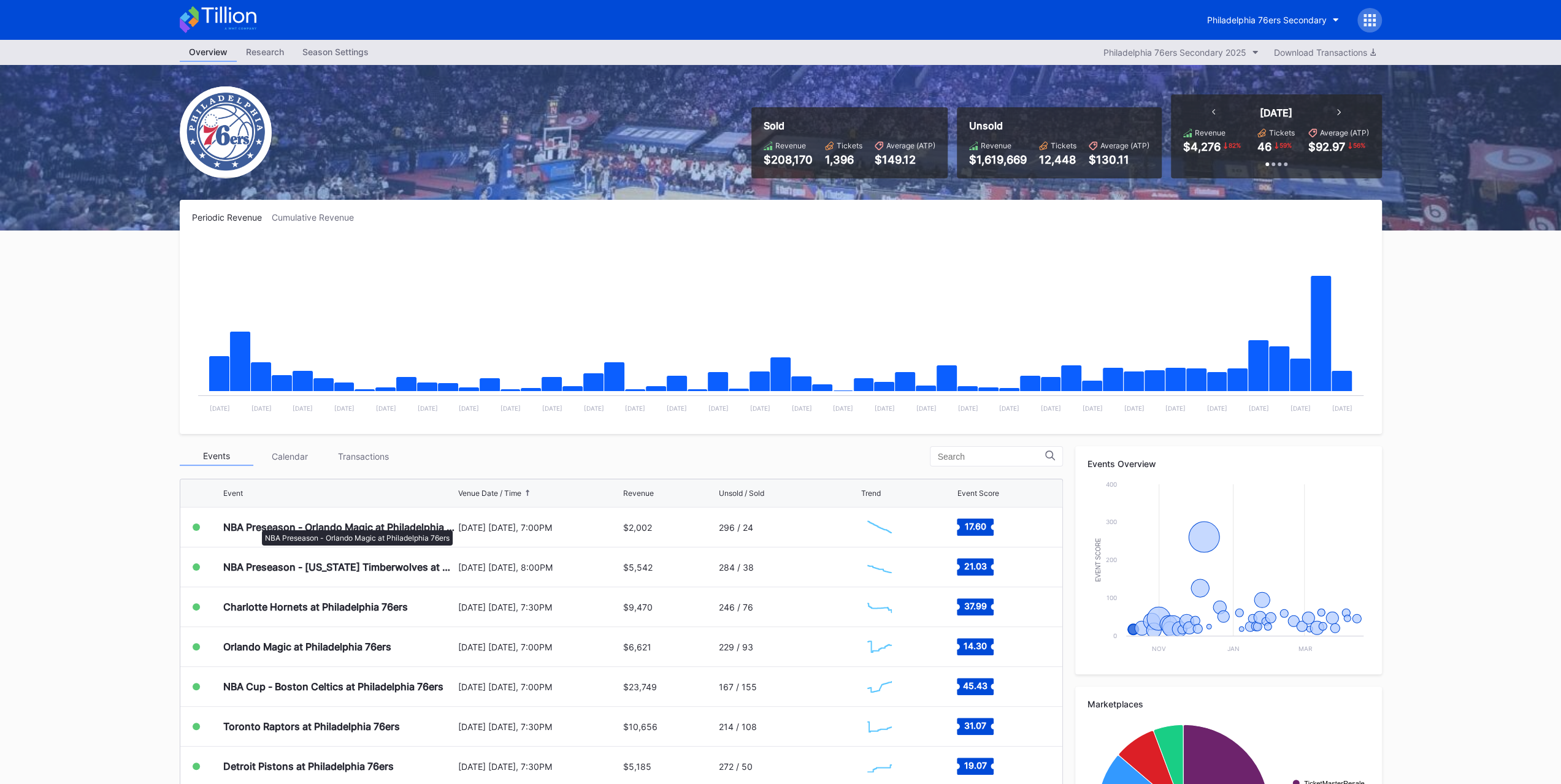
click at [256, 524] on div "NBA Preseason - Orlando Magic at Philadelphia 76ers" at bounding box center [339, 527] width 232 height 12
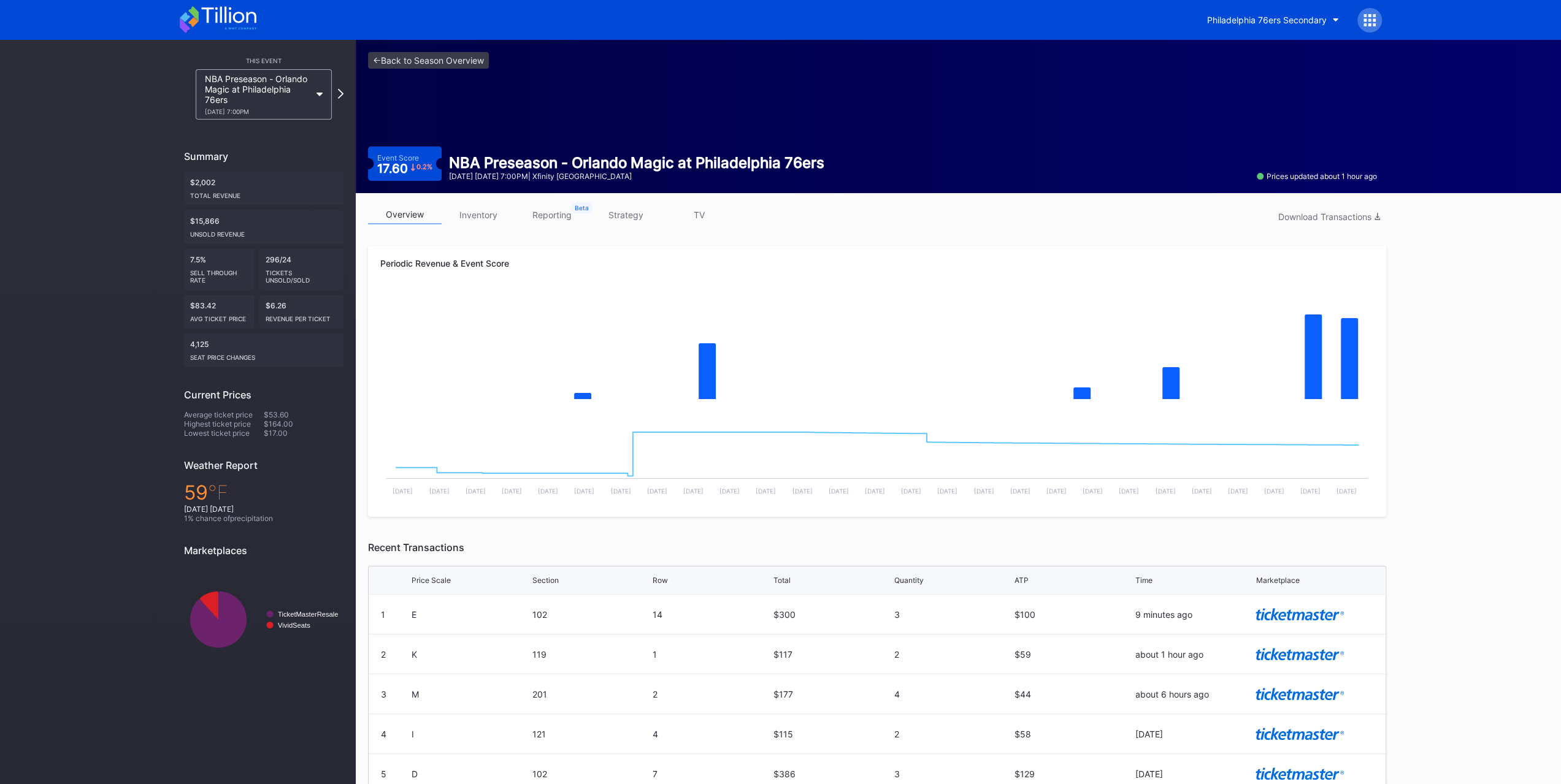
click at [455, 228] on div "overview inventory reporting strategy TV Download Transactions" at bounding box center [877, 218] width 1018 height 25
click at [461, 221] on link "inventory" at bounding box center [479, 214] width 74 height 19
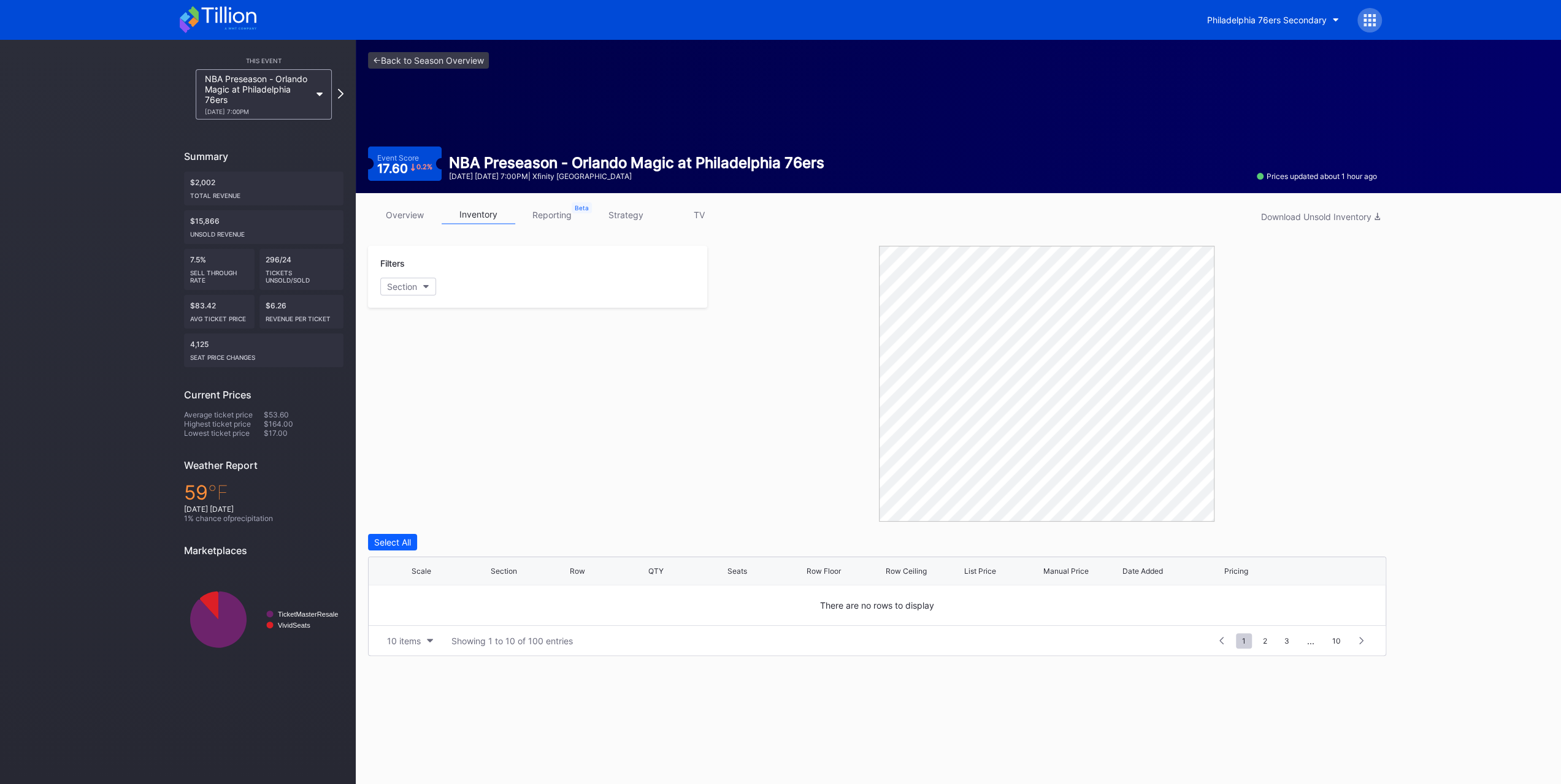
click at [411, 218] on link "overview" at bounding box center [405, 214] width 74 height 19
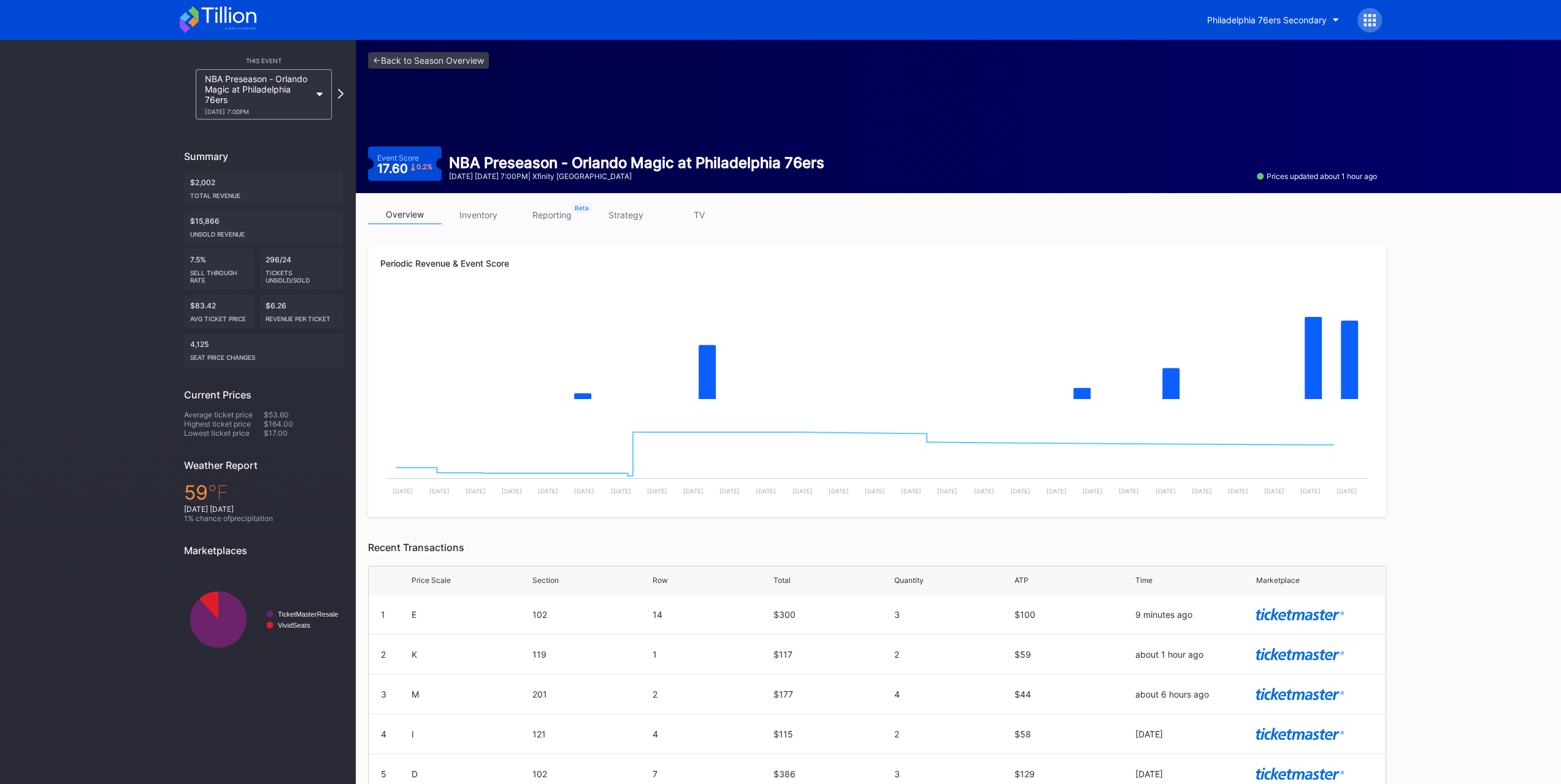
click at [232, 13] on icon at bounding box center [218, 19] width 76 height 27
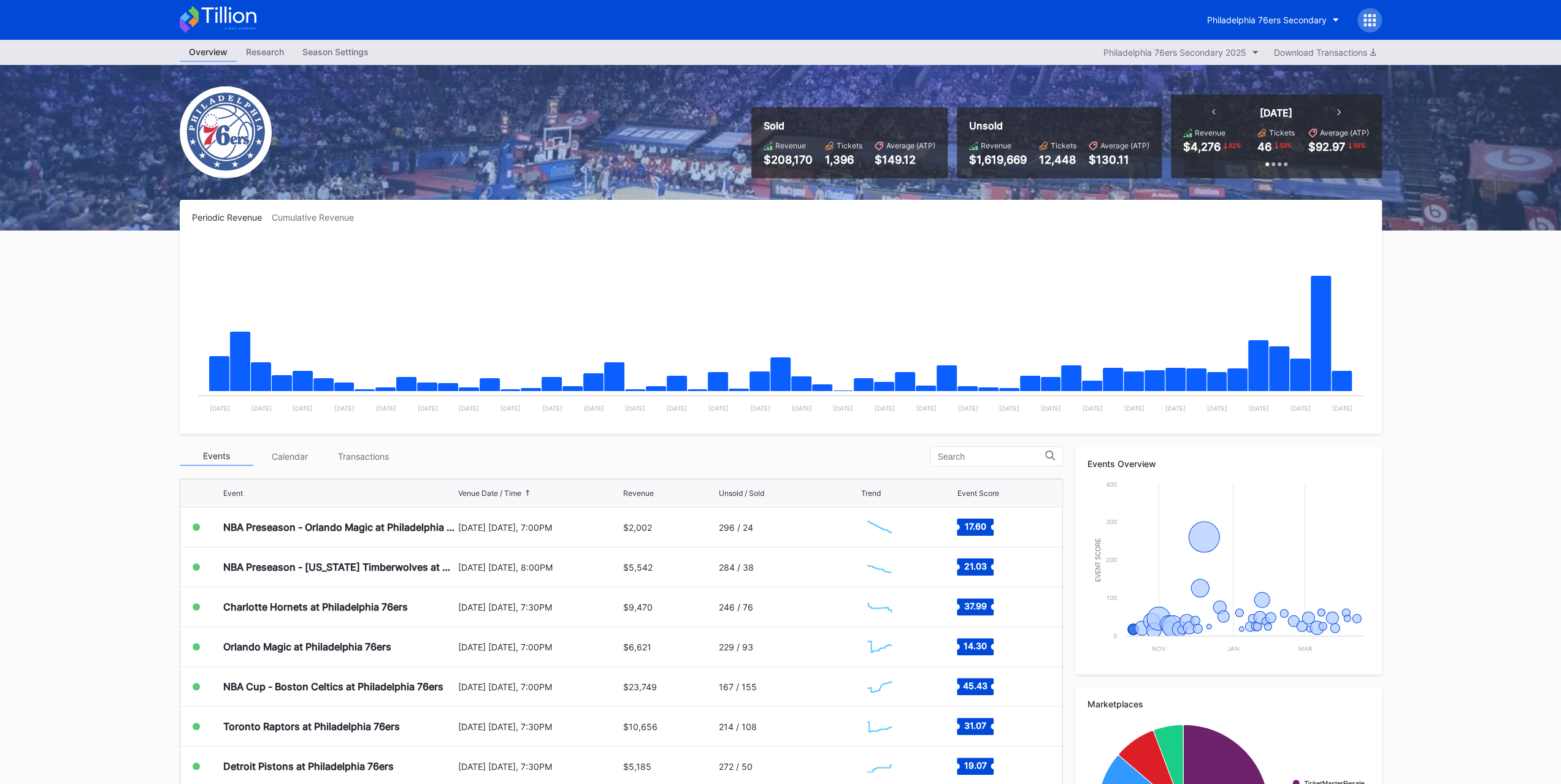
click at [247, 8] on icon at bounding box center [218, 19] width 76 height 27
